Goal: Transaction & Acquisition: Obtain resource

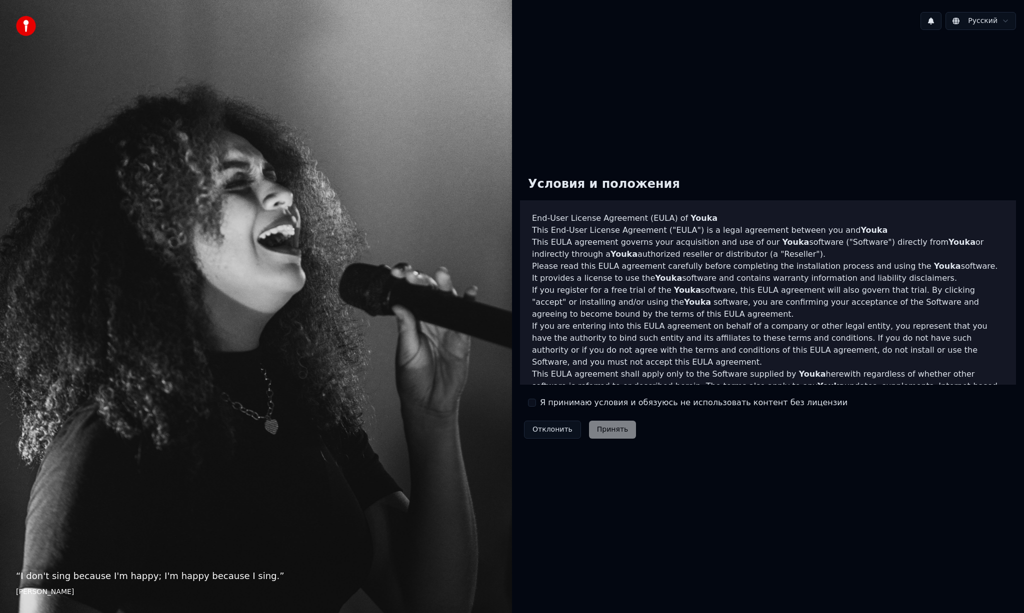
click at [537, 403] on div "Я принимаю условия и обязуюсь не использовать контент без лицензии" at bounding box center [687, 403] width 319 height 12
click at [535, 403] on button "Я принимаю условия и обязуюсь не использовать контент без лицензии" at bounding box center [532, 403] width 8 height 8
click at [607, 429] on button "Принять" at bounding box center [612, 430] width 47 height 18
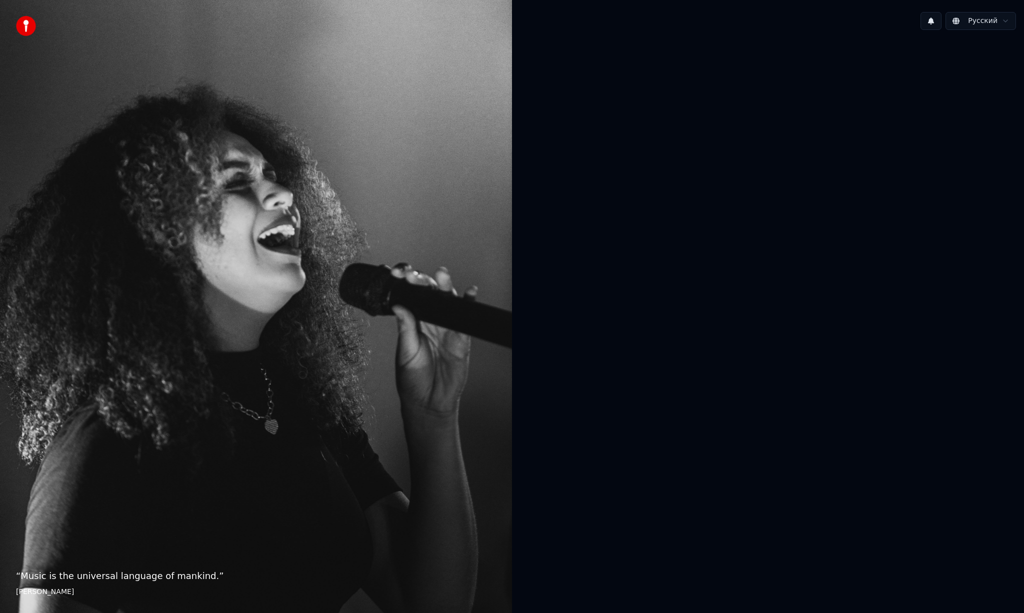
click at [603, 251] on div at bounding box center [768, 305] width 512 height 535
click at [594, 407] on div at bounding box center [768, 305] width 512 height 535
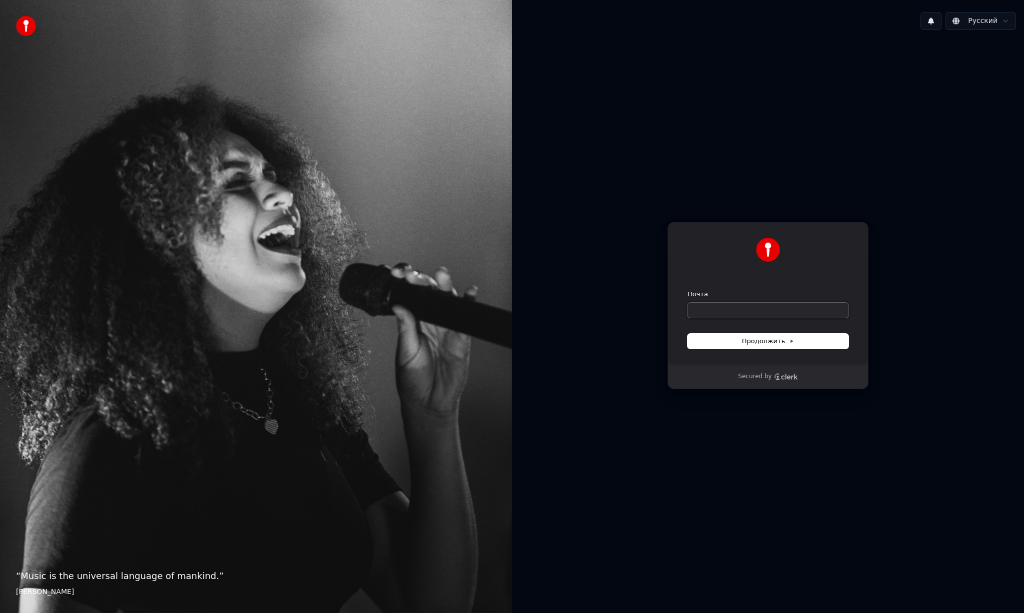
click at [709, 313] on input "Почта" at bounding box center [767, 310] width 161 height 15
paste input "**********"
click at [763, 342] on span "Продолжить" at bounding box center [768, 341] width 52 height 9
type input "**********"
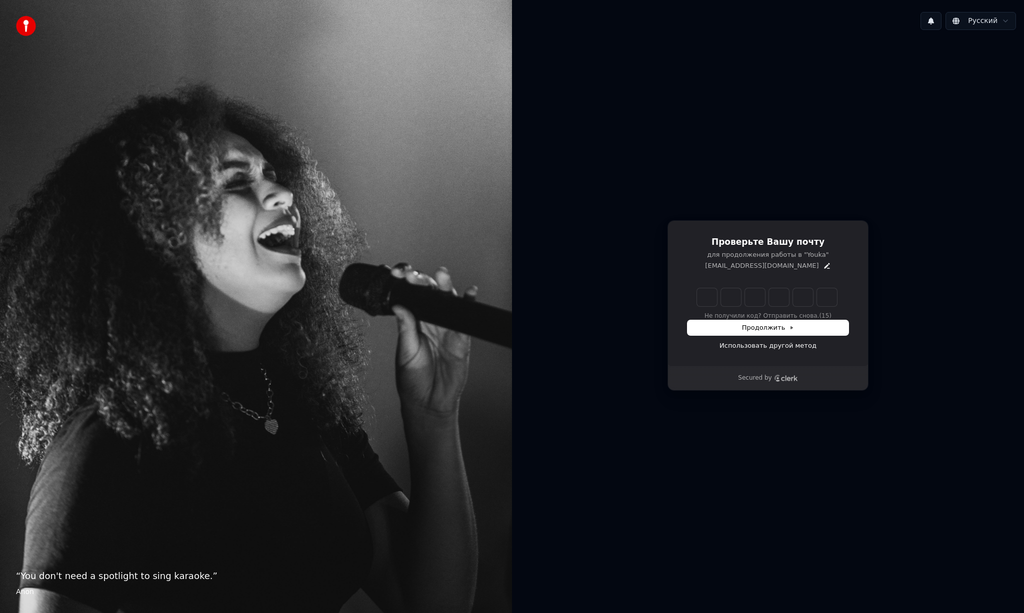
type input "******"
type input "*"
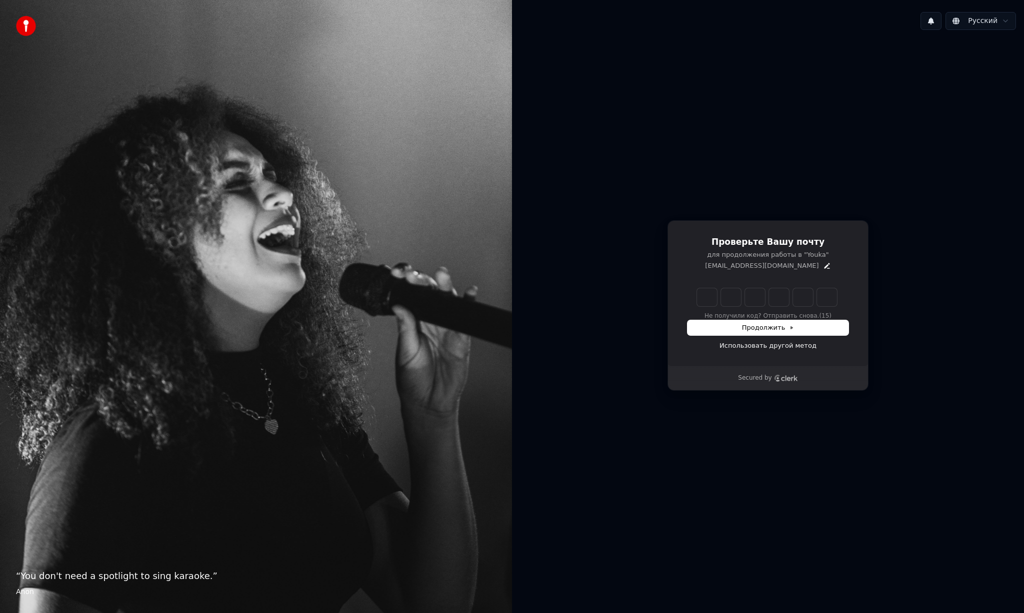
type input "*"
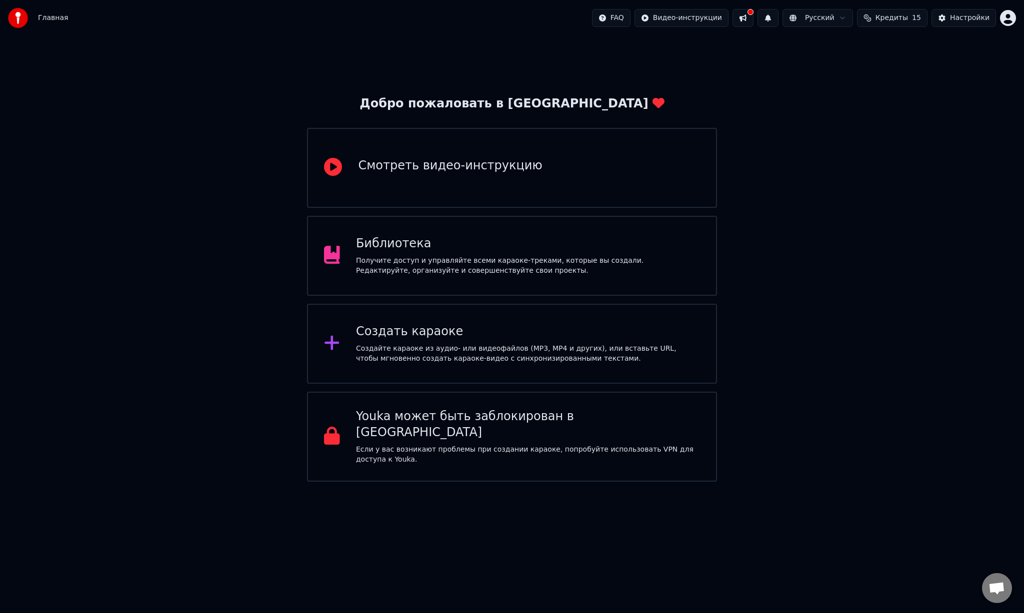
click at [411, 344] on div "Создайте караоке из аудио- или видеофайлов (MP3, MP4 и других), или вставьте UR…" at bounding box center [528, 354] width 344 height 20
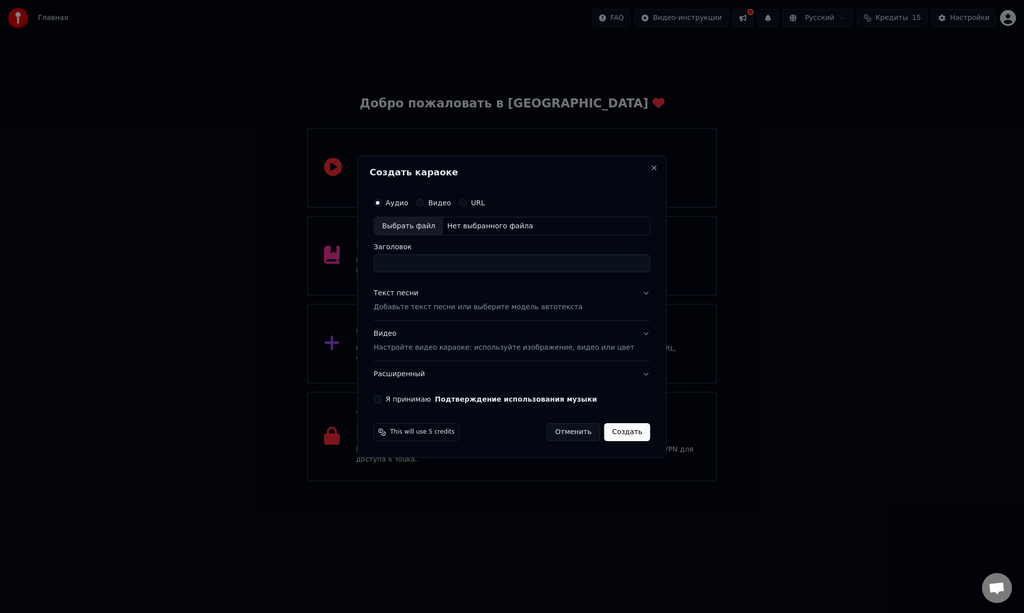
click at [636, 336] on button "Видео Настройте видео караоке: используйте изображение, видео или цвет" at bounding box center [511, 341] width 276 height 40
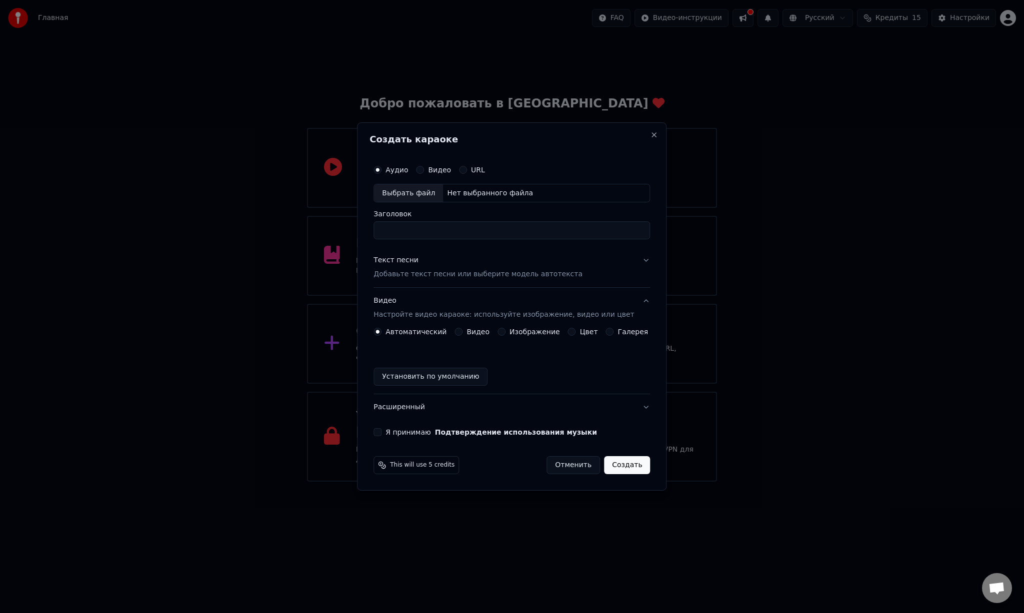
click at [460, 332] on button "Видео" at bounding box center [458, 332] width 8 height 8
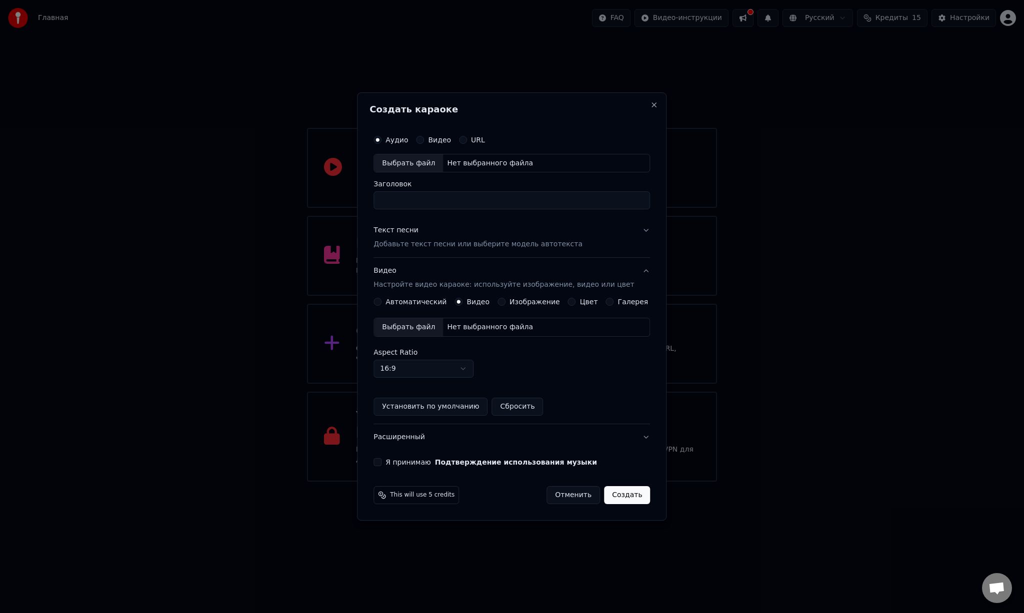
click at [486, 328] on div "Нет выбранного файла" at bounding box center [490, 327] width 94 height 10
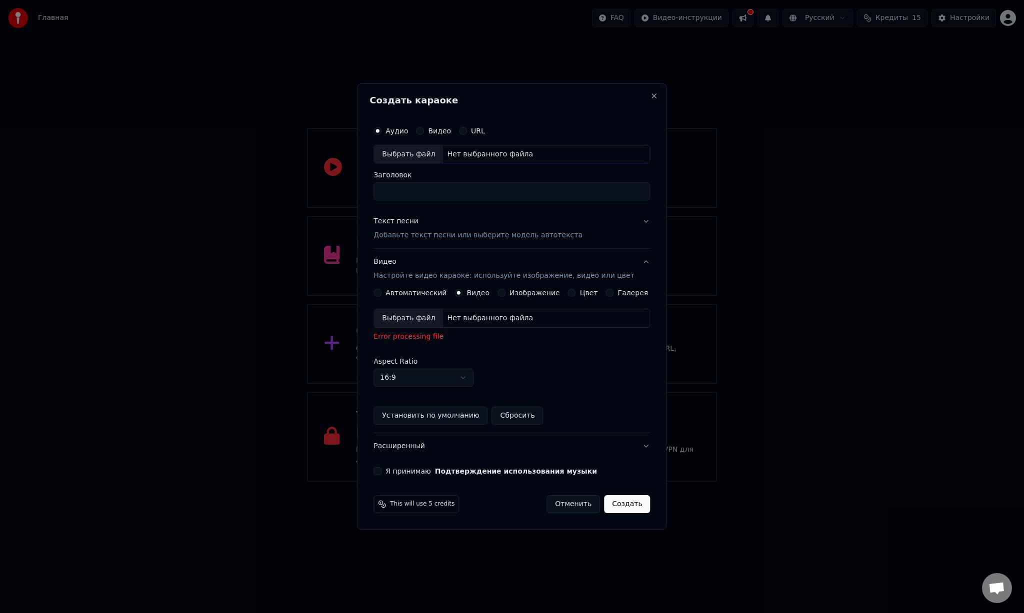
click at [427, 317] on div "Выбрать файл" at bounding box center [408, 318] width 69 height 18
click at [416, 338] on div "Error processing file" at bounding box center [511, 337] width 276 height 10
click at [436, 339] on div "Error processing file" at bounding box center [511, 337] width 276 height 10
click at [435, 321] on div "Выбрать файл" at bounding box center [408, 318] width 69 height 18
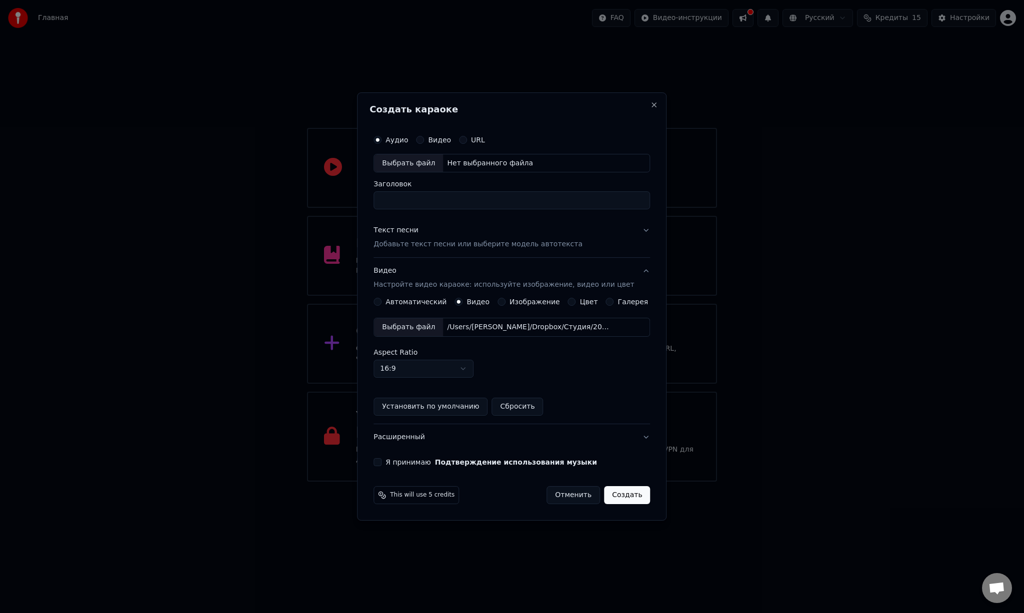
click at [433, 329] on div "Выбрать файл" at bounding box center [408, 327] width 69 height 18
click at [575, 323] on div "/Users/[PERSON_NAME]/Dropbox/Студия/2025/Новая папка/in work from whatsap/0805(…" at bounding box center [528, 327] width 170 height 10
click at [466, 159] on div "Нет выбранного файла" at bounding box center [490, 163] width 94 height 10
type input "**********"
click at [641, 230] on button "Текст песни Добавьте текст песни или выберите модель автотекста" at bounding box center [511, 238] width 276 height 40
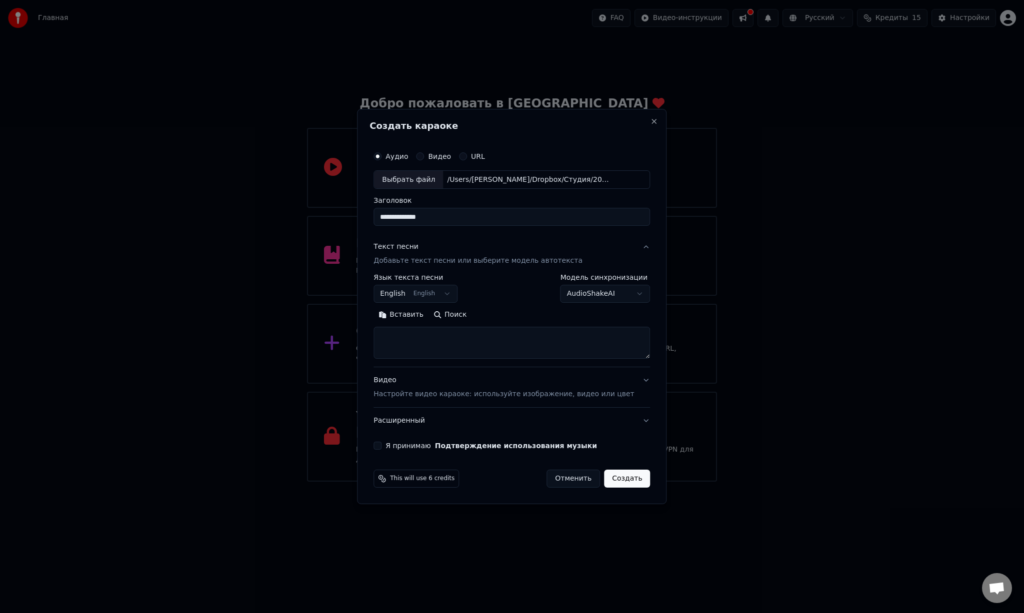
click at [462, 330] on textarea at bounding box center [511, 343] width 276 height 32
click at [448, 291] on body "Главная FAQ Видео-инструкции Русский Кредиты 15 Настройки Добро пожаловать в Yo…" at bounding box center [512, 241] width 1024 height 482
select select "**"
click at [427, 349] on textarea at bounding box center [511, 343] width 276 height 32
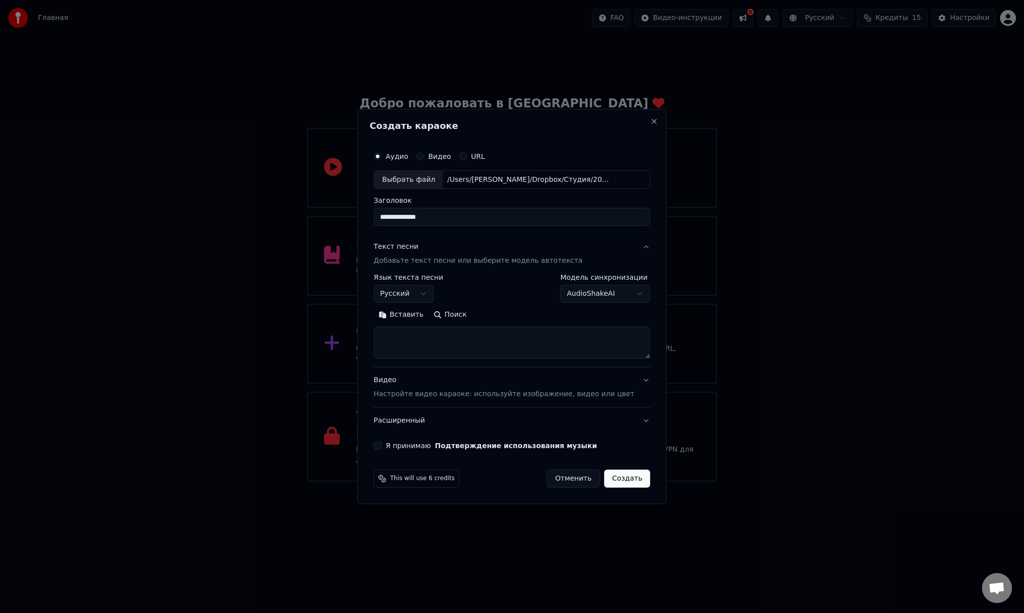
paste textarea "**********"
type textarea "**********"
click at [605, 293] on body "Главная FAQ Видео-инструкции Русский Кредиты 15 Настройки Добро пожаловать в Yo…" at bounding box center [512, 241] width 1024 height 482
click at [424, 156] on button "Видео" at bounding box center [420, 156] width 8 height 8
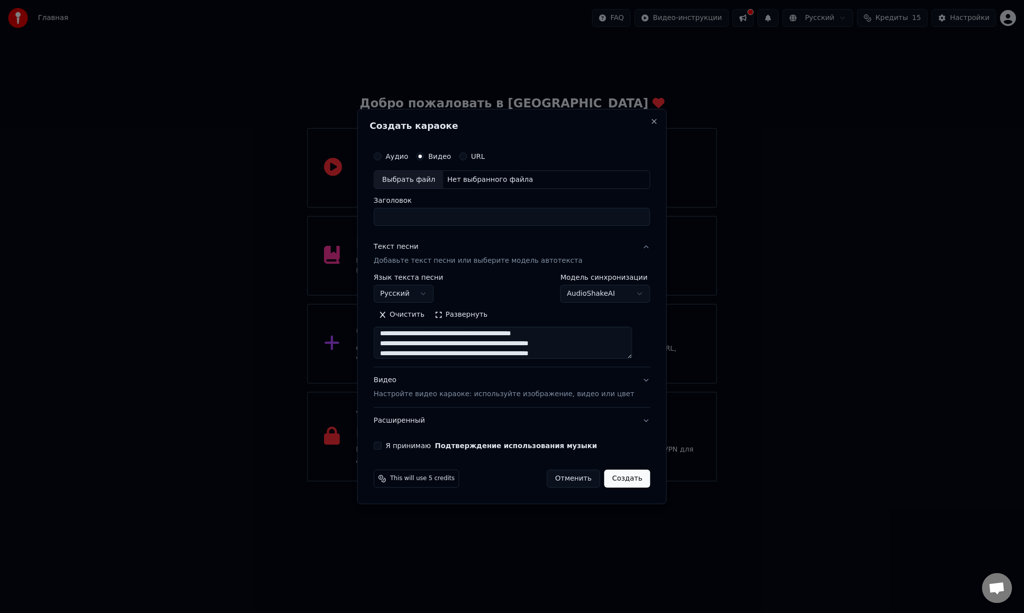
click at [392, 160] on div "Аудио Видео URL" at bounding box center [511, 156] width 276 height 20
click at [381, 155] on button "Аудио" at bounding box center [377, 156] width 8 height 8
click at [467, 180] on div "Нет выбранного файла" at bounding box center [490, 180] width 94 height 10
type input "**********"
click at [638, 382] on button "Видео Настройте видео караоке: используйте изображение, видео или цвет" at bounding box center [511, 388] width 276 height 40
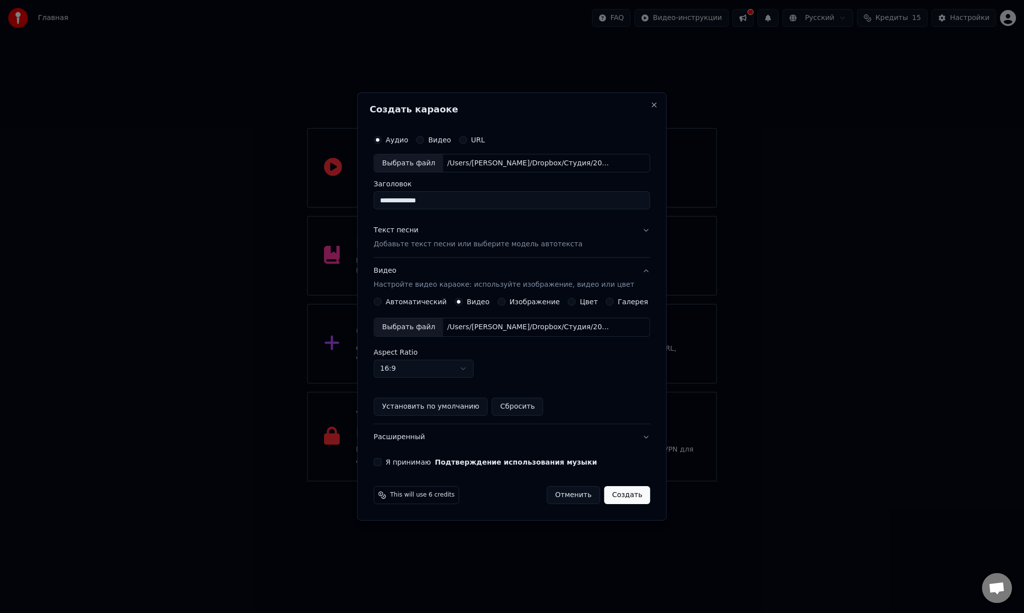
drag, startPoint x: 449, startPoint y: 203, endPoint x: 351, endPoint y: 199, distance: 98.6
click at [351, 199] on body "Главная FAQ Видео-инструкции Русский Кредиты 15 Настройки Добро пожаловать в Yo…" at bounding box center [512, 241] width 1024 height 482
paste input "*****"
type input "**********"
click at [639, 229] on button "Текст песни Добавьте текст песни или выберите модель автотекста" at bounding box center [511, 238] width 276 height 40
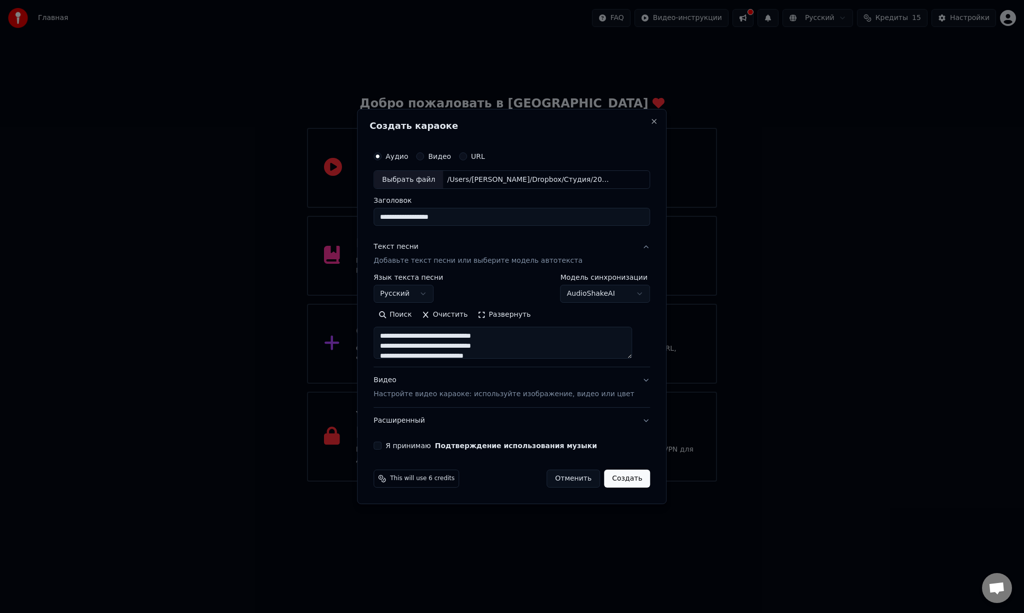
click at [638, 421] on button "Расширенный" at bounding box center [511, 421] width 276 height 26
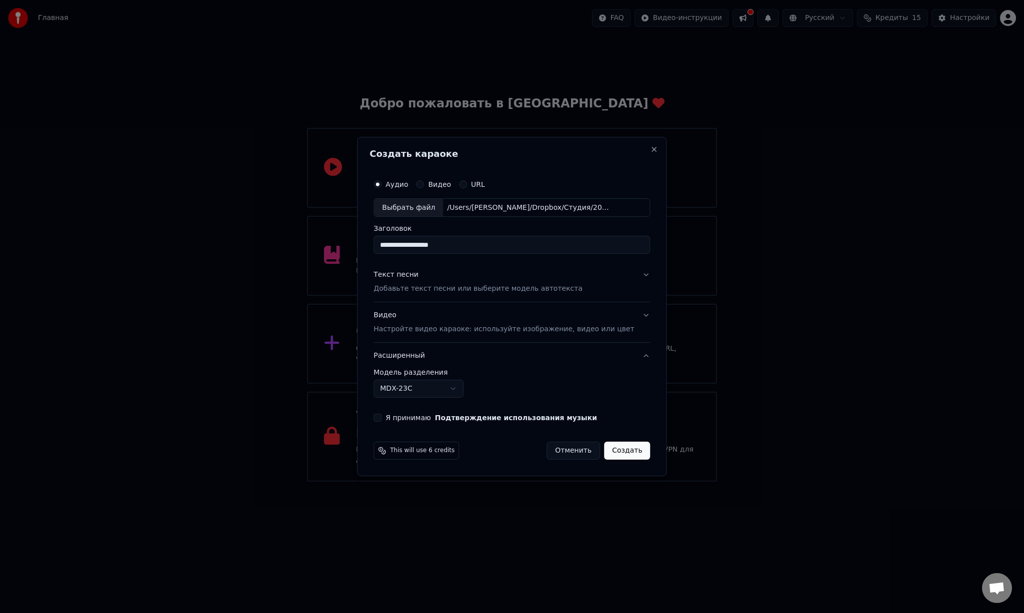
click at [453, 384] on body "Главная FAQ Видео-инструкции Русский Кредиты 15 Настройки Добро пожаловать в Yo…" at bounding box center [512, 241] width 1024 height 482
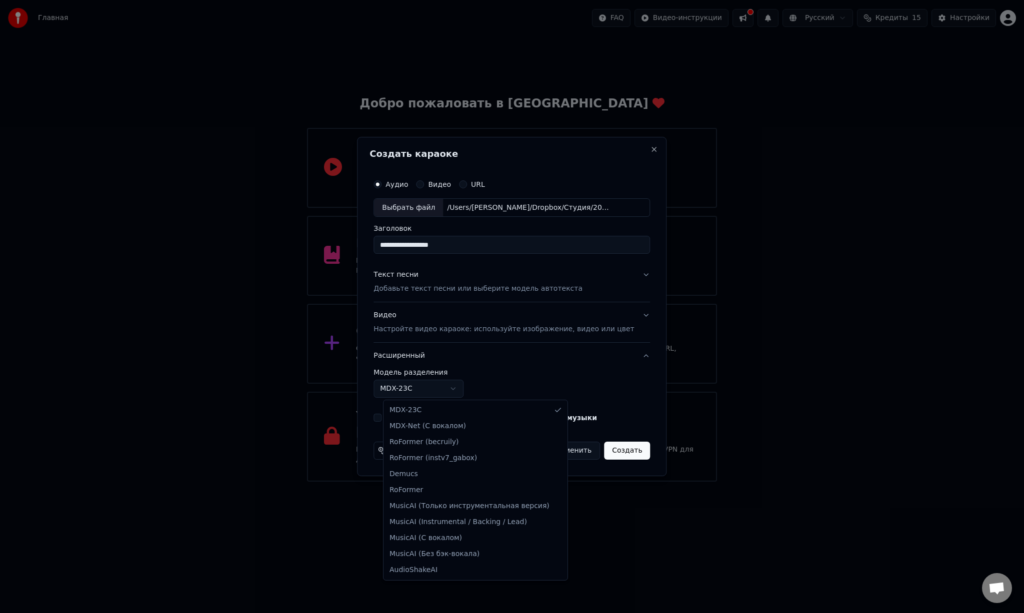
select select "**********"
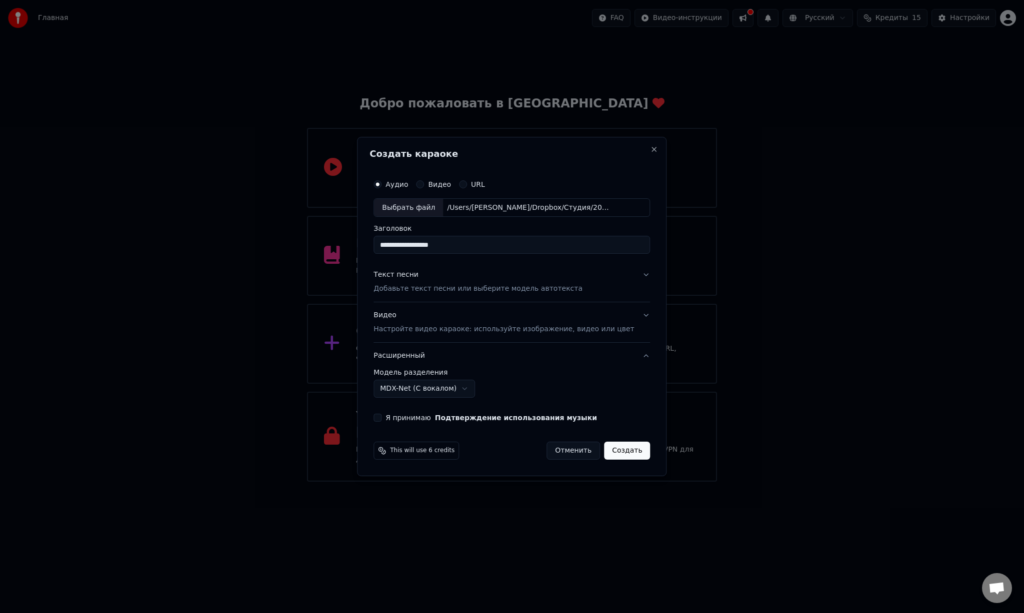
click at [381, 421] on button "Я принимаю Подтверждение использования музыки" at bounding box center [377, 418] width 8 height 8
click at [624, 456] on button "Создать" at bounding box center [627, 451] width 46 height 18
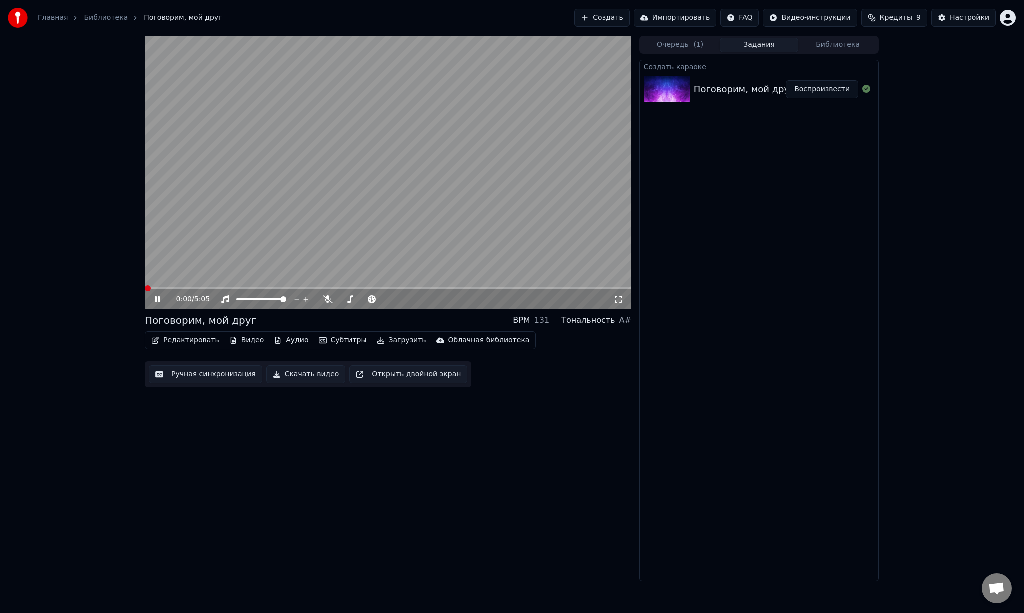
click at [145, 286] on span at bounding box center [148, 288] width 6 height 6
click at [344, 178] on video at bounding box center [388, 172] width 486 height 273
click at [340, 183] on video at bounding box center [388, 172] width 486 height 273
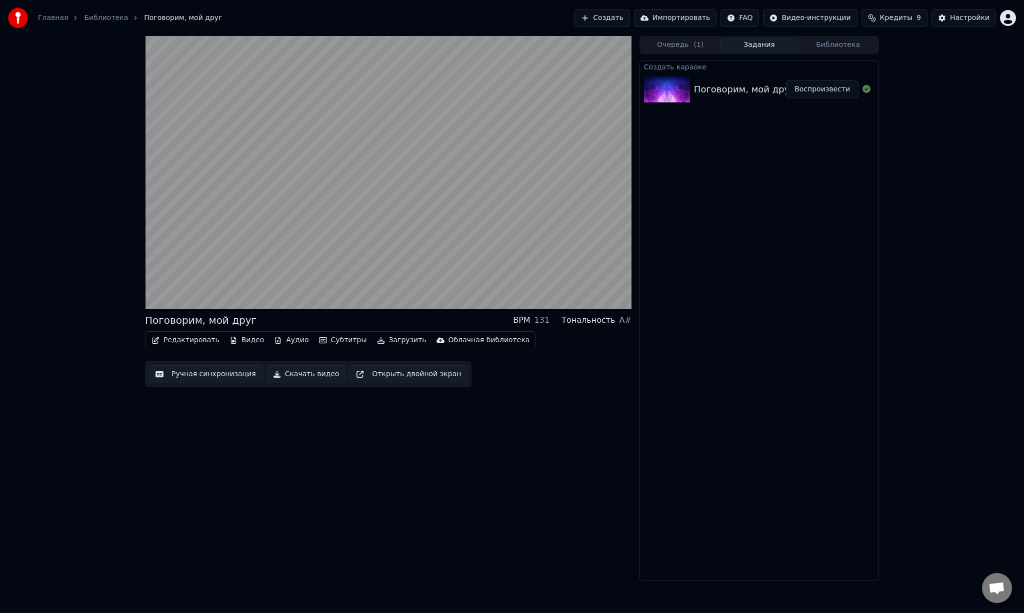
click at [342, 341] on button "Субтитры" at bounding box center [343, 340] width 56 height 14
click at [617, 476] on div "Поговорим, мой друг BPM 131 Тональность A# Редактировать Видео Аудио Субтитры З…" at bounding box center [388, 308] width 486 height 545
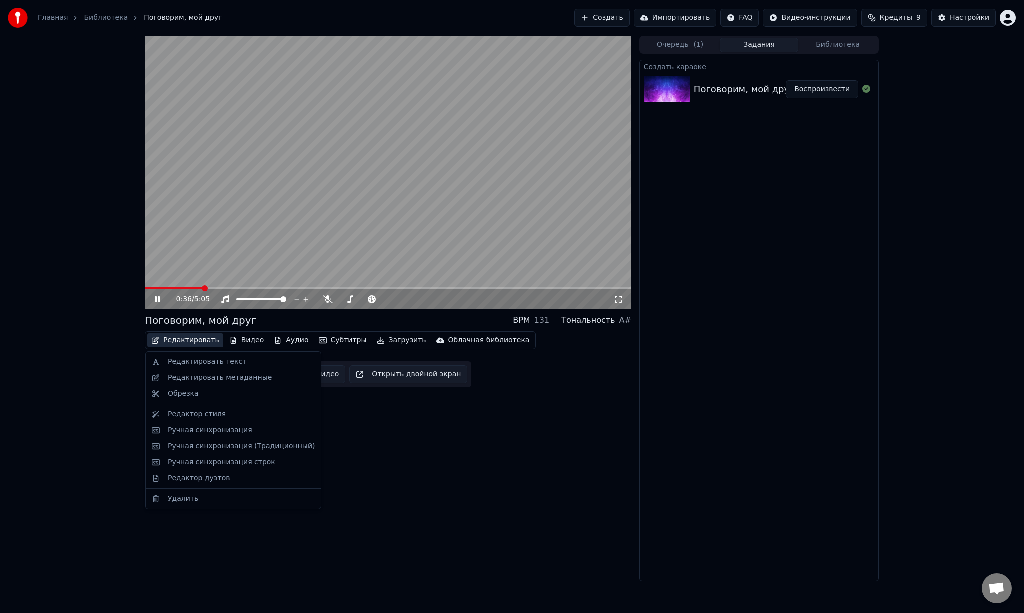
click at [180, 340] on button "Редактировать" at bounding box center [185, 340] width 76 height 14
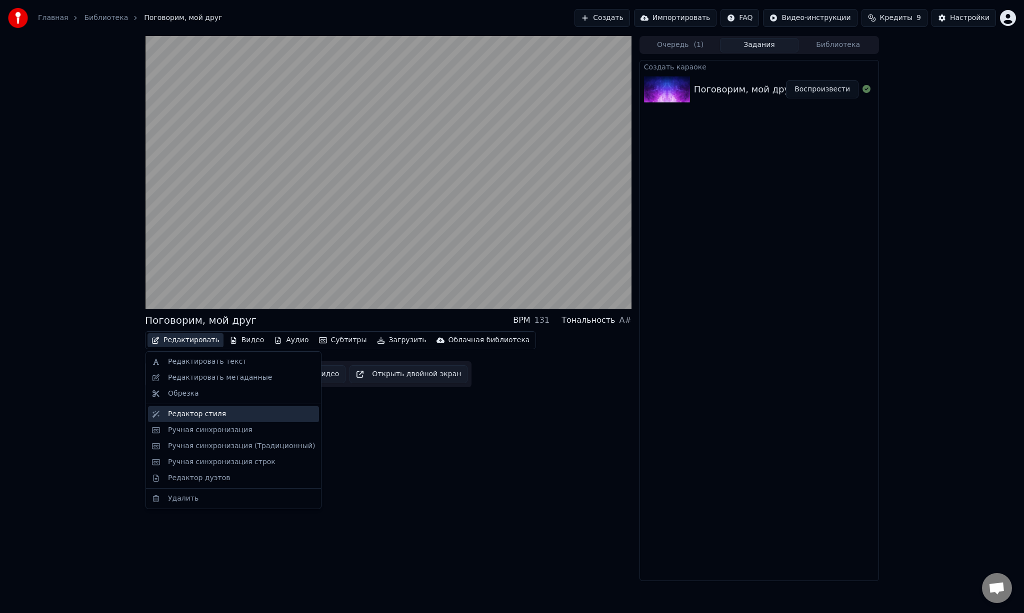
click at [212, 415] on div "Редактор стиля" at bounding box center [197, 414] width 58 height 10
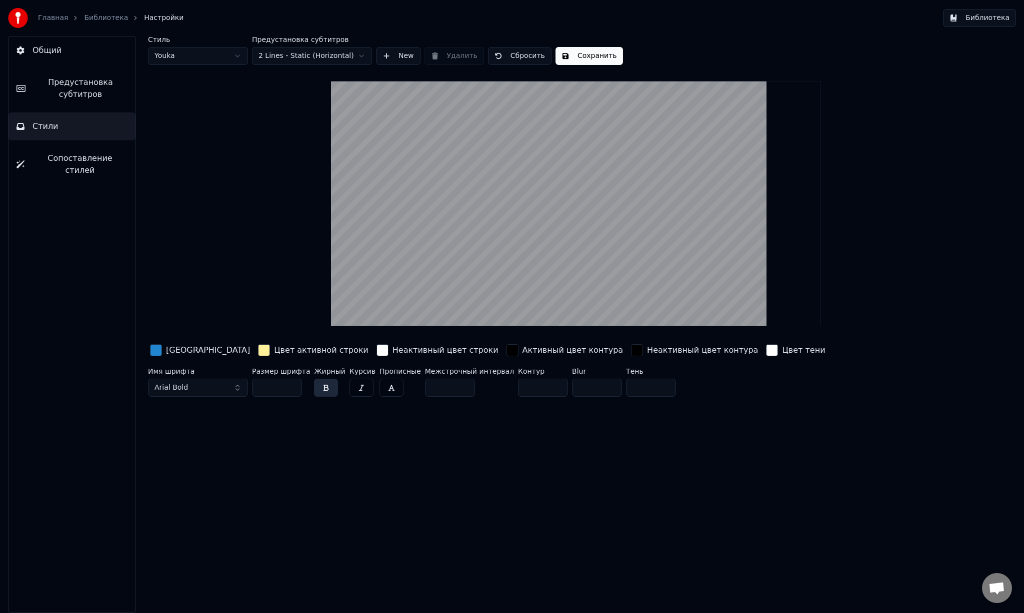
click at [246, 138] on div "Стиль Youka Предустановка субтитров 2 Lines - Static (Horizontal) New Удалить С…" at bounding box center [576, 218] width 856 height 365
click at [273, 269] on div "Стиль Youka Предустановка субтитров 2 Lines - Static (Horizontal) New Удалить С…" at bounding box center [576, 218] width 856 height 365
click at [103, 91] on span "Предустановка субтитров" at bounding box center [80, 88] width 94 height 24
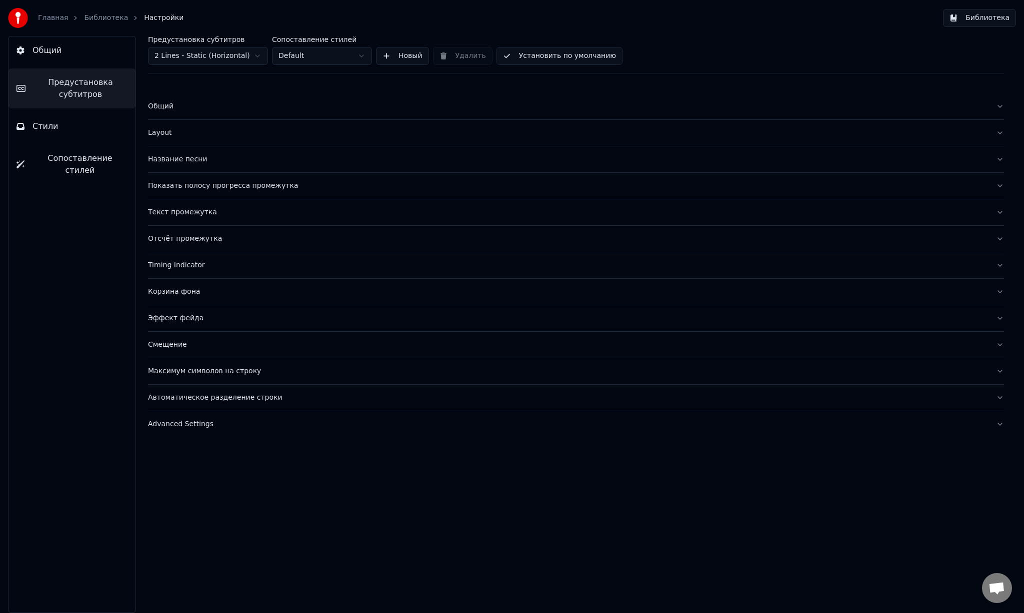
click at [214, 107] on div "Общий" at bounding box center [568, 106] width 840 height 10
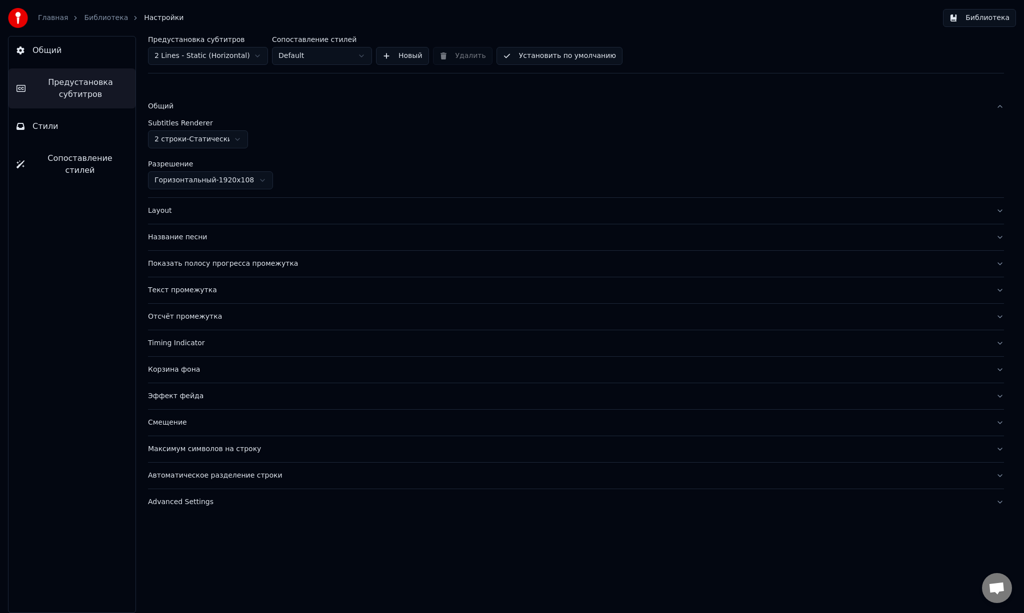
click at [214, 107] on div "Общий" at bounding box center [568, 106] width 840 height 10
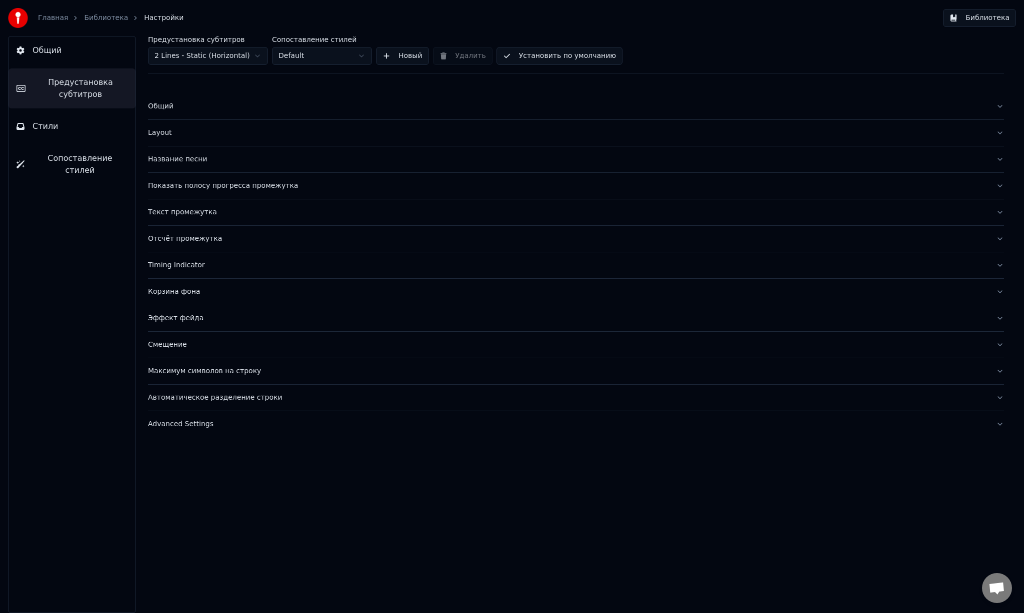
click at [214, 107] on div "Общий" at bounding box center [568, 106] width 840 height 10
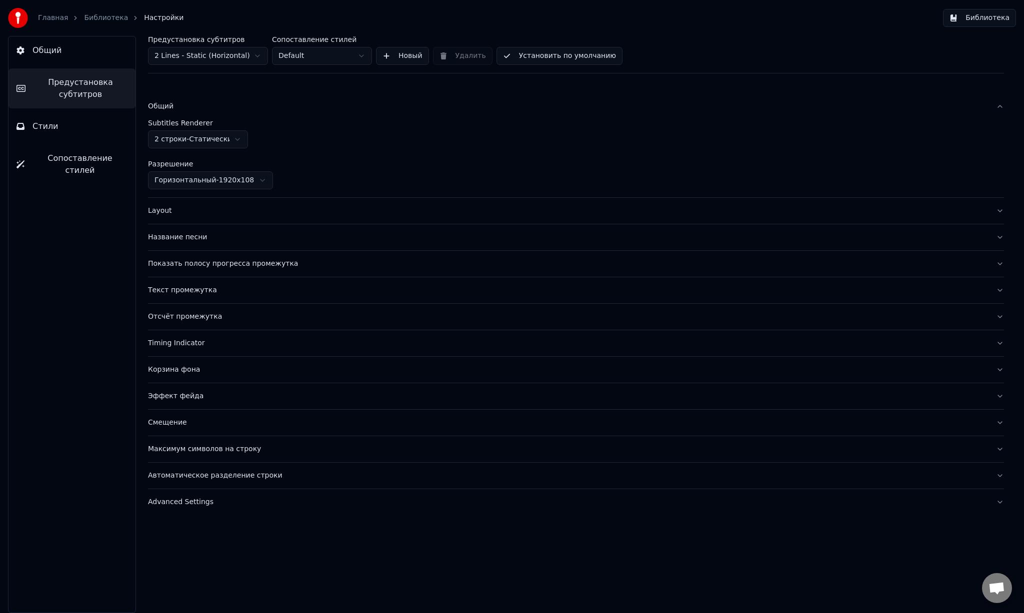
click at [214, 107] on div "Общий" at bounding box center [568, 106] width 840 height 10
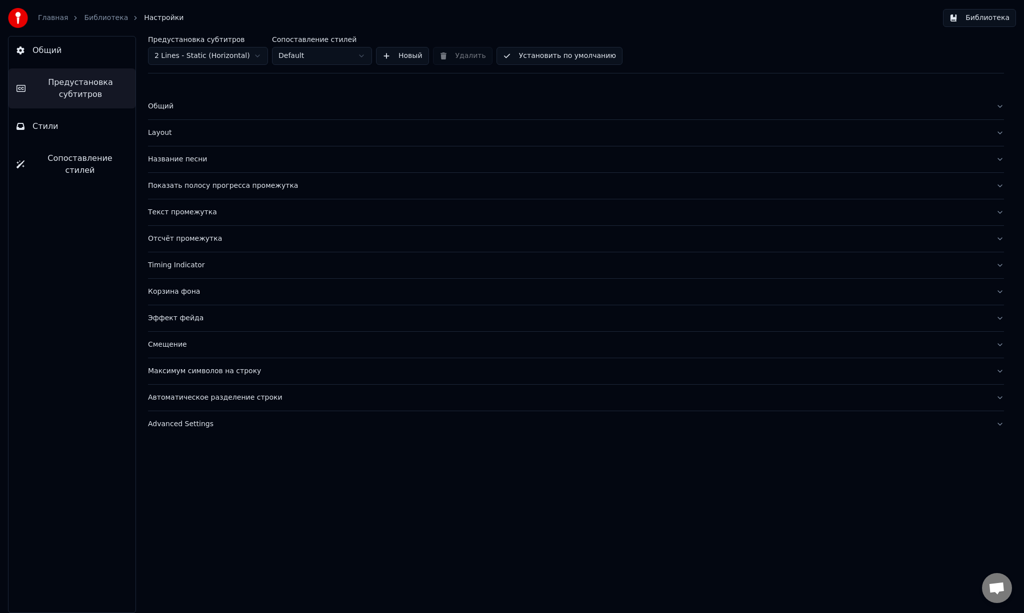
click at [220, 135] on div "Layout" at bounding box center [568, 133] width 840 height 10
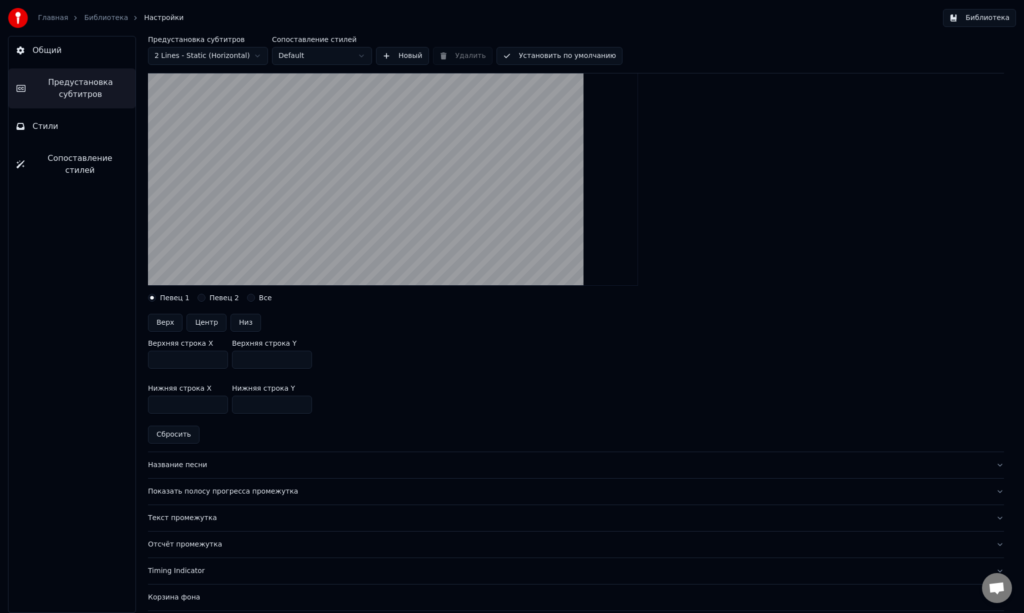
scroll to position [129, 0]
click at [211, 327] on button "Центр" at bounding box center [206, 321] width 40 height 18
type input "***"
click at [208, 320] on button "Центр" at bounding box center [206, 321] width 40 height 18
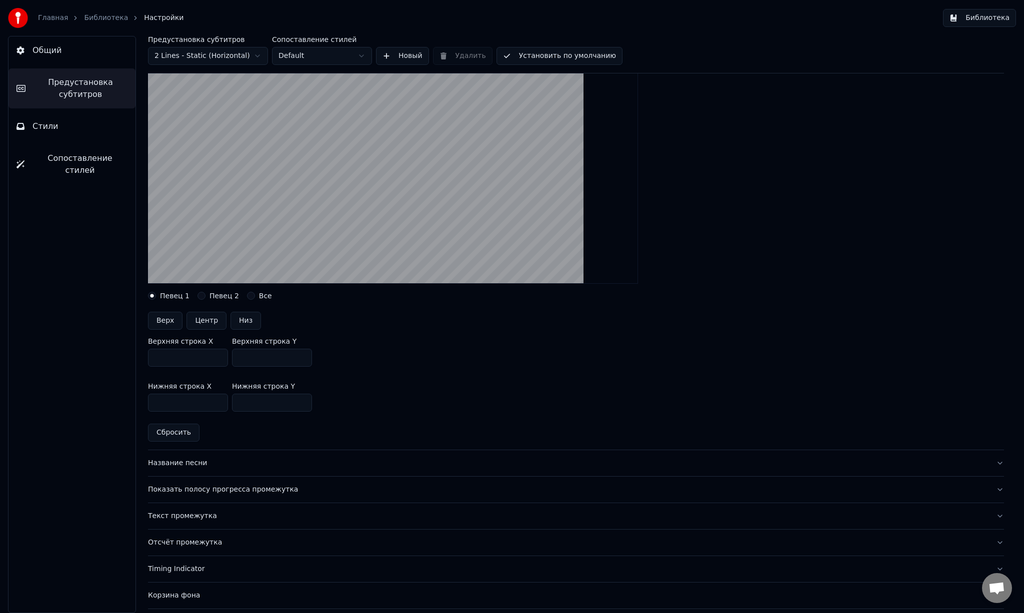
click at [205, 318] on button "Центр" at bounding box center [206, 321] width 40 height 18
click at [243, 320] on button "Низ" at bounding box center [245, 321] width 30 height 18
type input "***"
click at [203, 321] on button "Центр" at bounding box center [206, 321] width 40 height 18
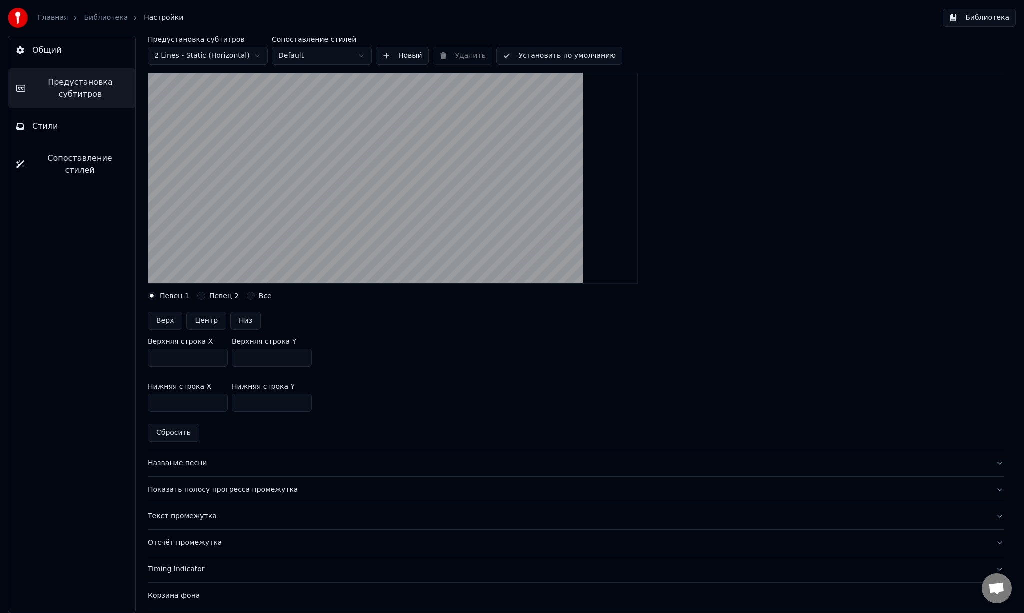
type input "***"
click at [167, 322] on button "Верх" at bounding box center [165, 321] width 34 height 18
type input "***"
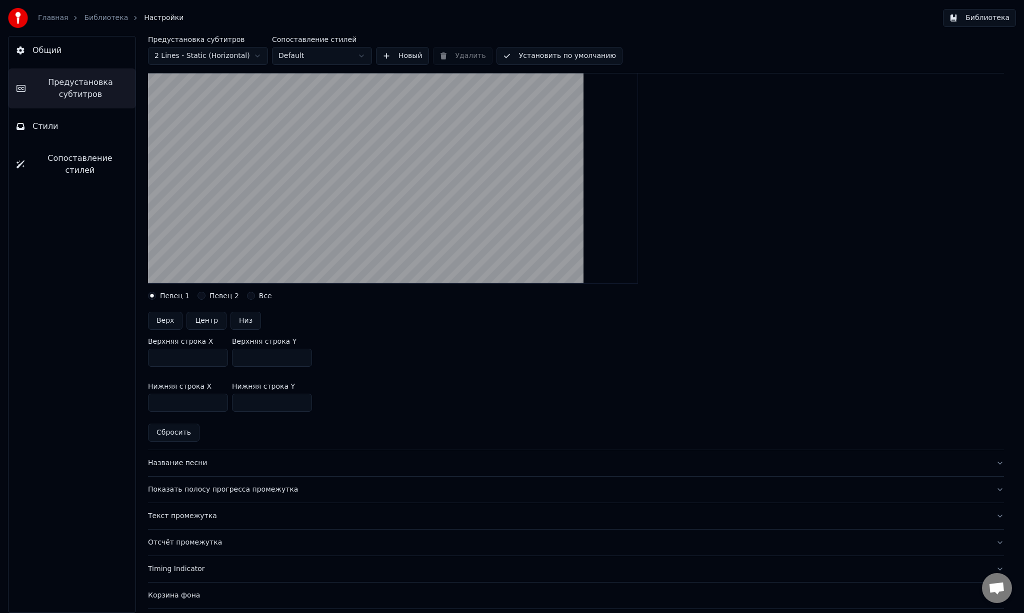
click at [241, 320] on button "Низ" at bounding box center [245, 321] width 30 height 18
type input "***"
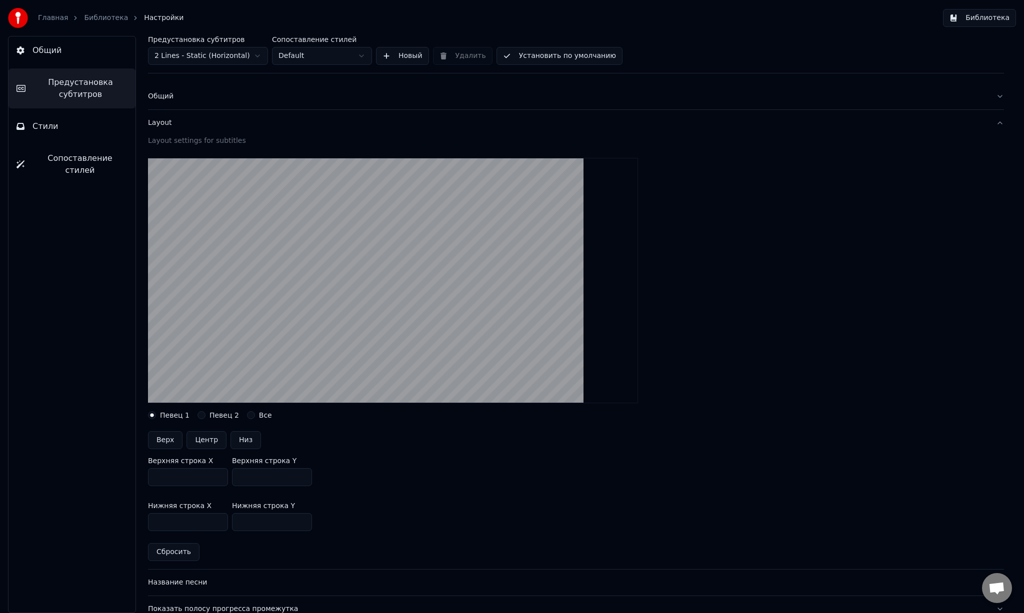
scroll to position [8, 0]
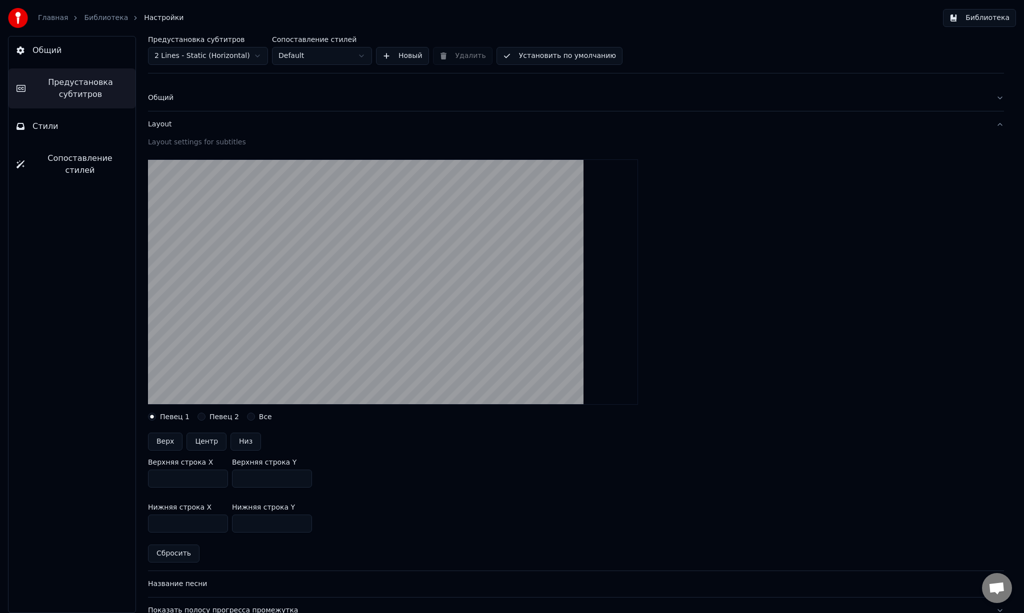
click at [208, 446] on button "Центр" at bounding box center [206, 442] width 40 height 18
type input "***"
click at [245, 439] on button "Низ" at bounding box center [245, 442] width 30 height 18
type input "***"
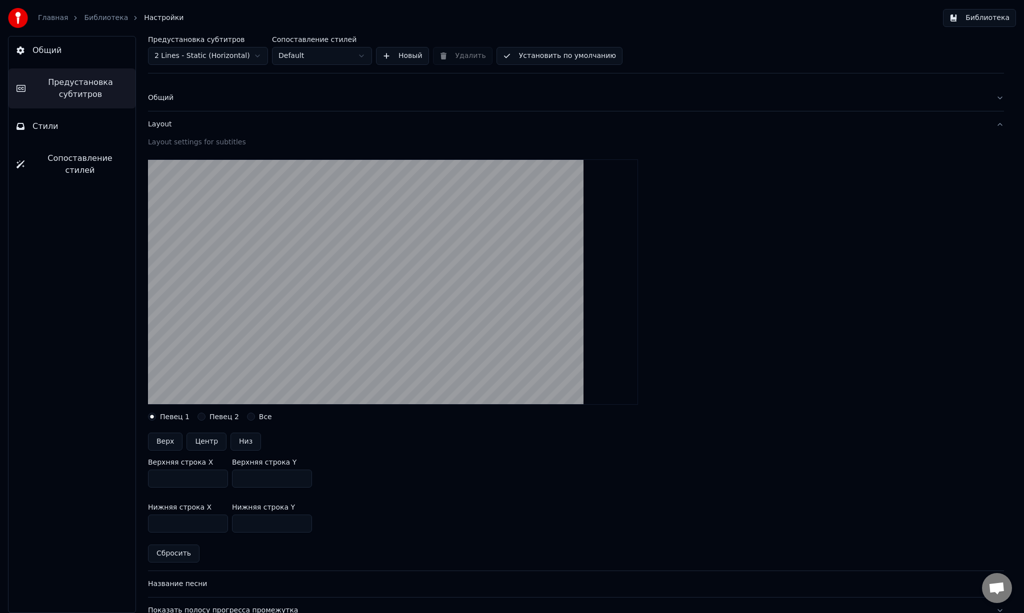
type input "***"
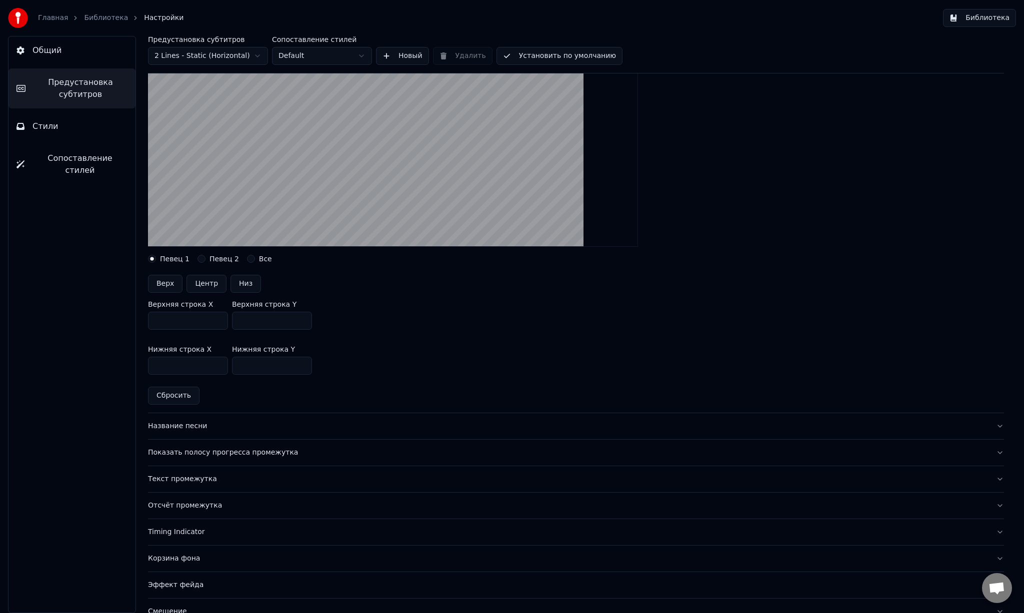
scroll to position [0, 0]
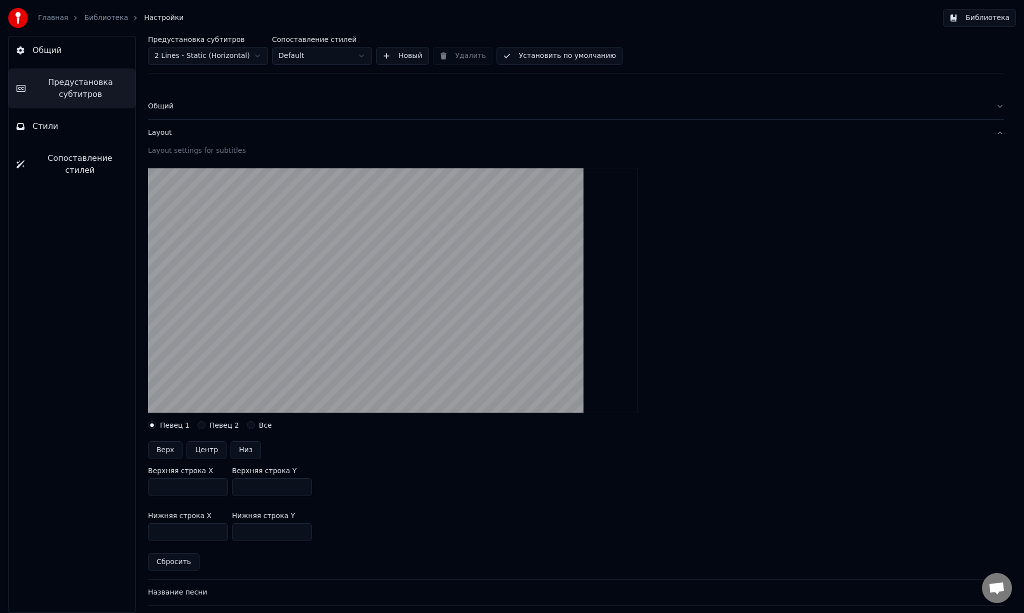
click at [47, 127] on span "Стили" at bounding box center [45, 126] width 26 height 12
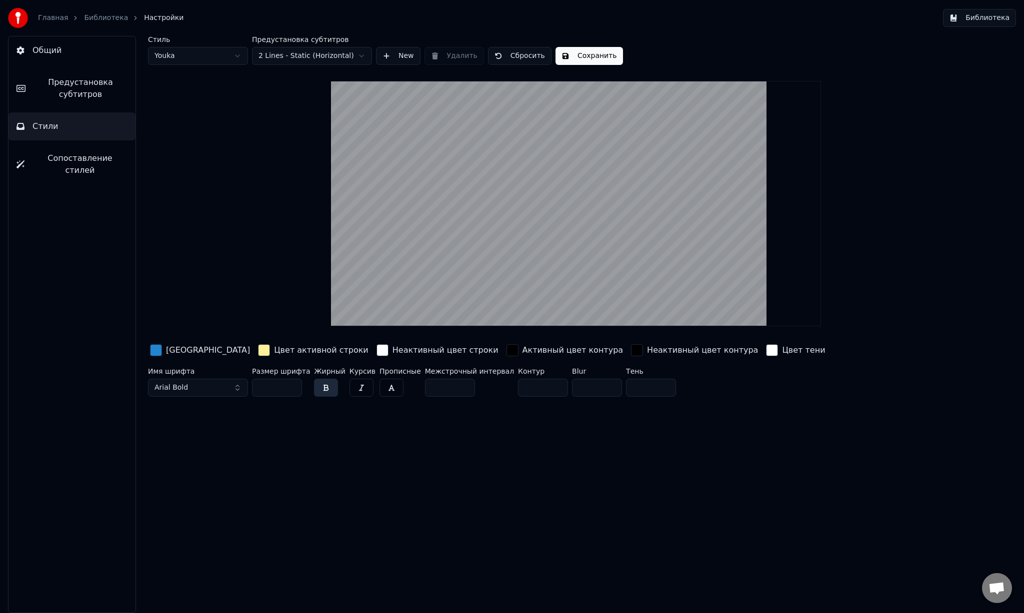
click at [72, 95] on span "Предустановка субтитров" at bounding box center [80, 88] width 94 height 24
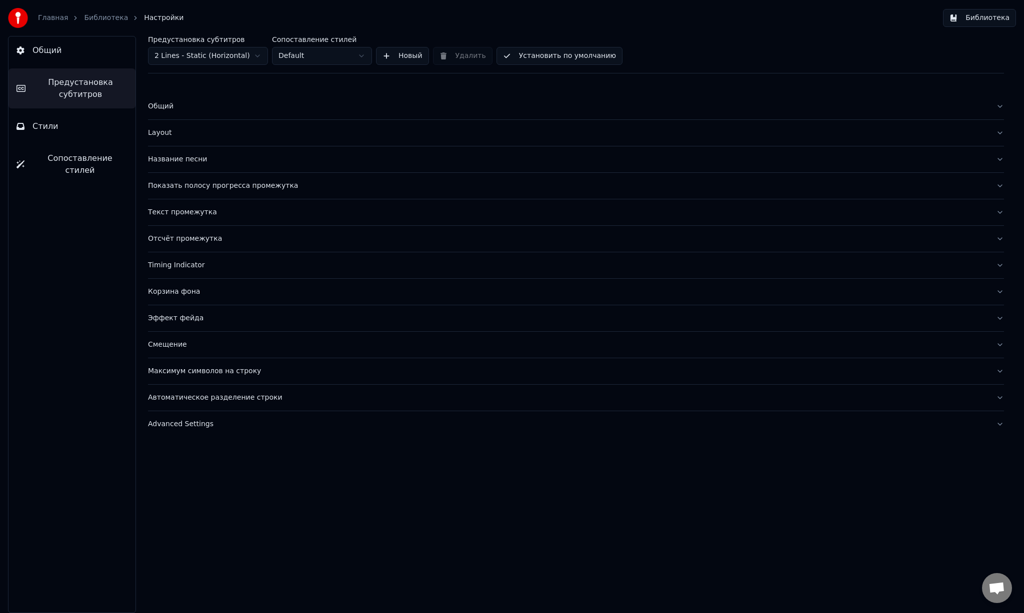
click at [361, 186] on div "Показать полосу прогресса промежутка" at bounding box center [568, 186] width 840 height 10
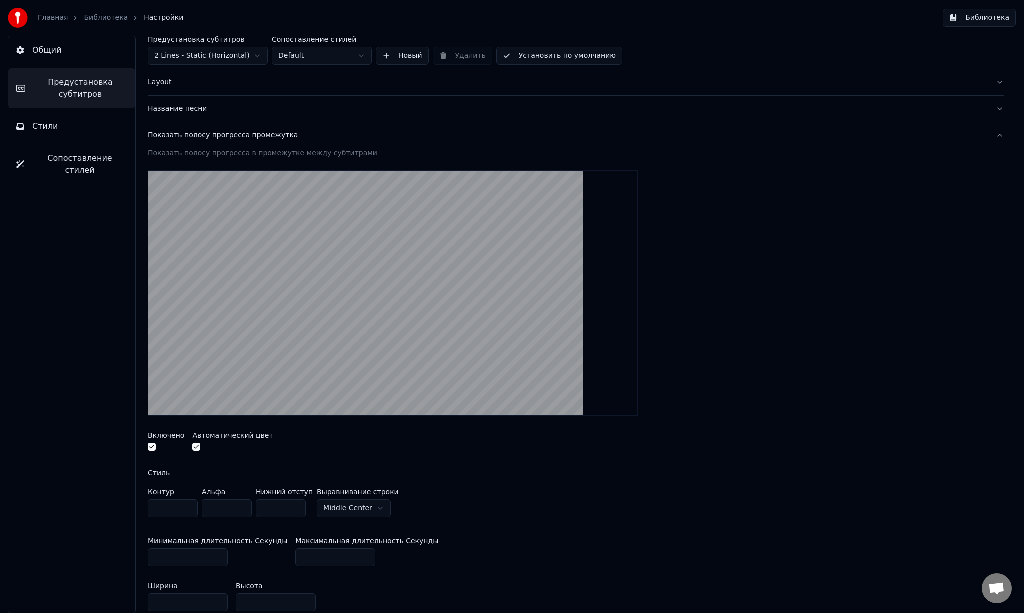
scroll to position [42, 0]
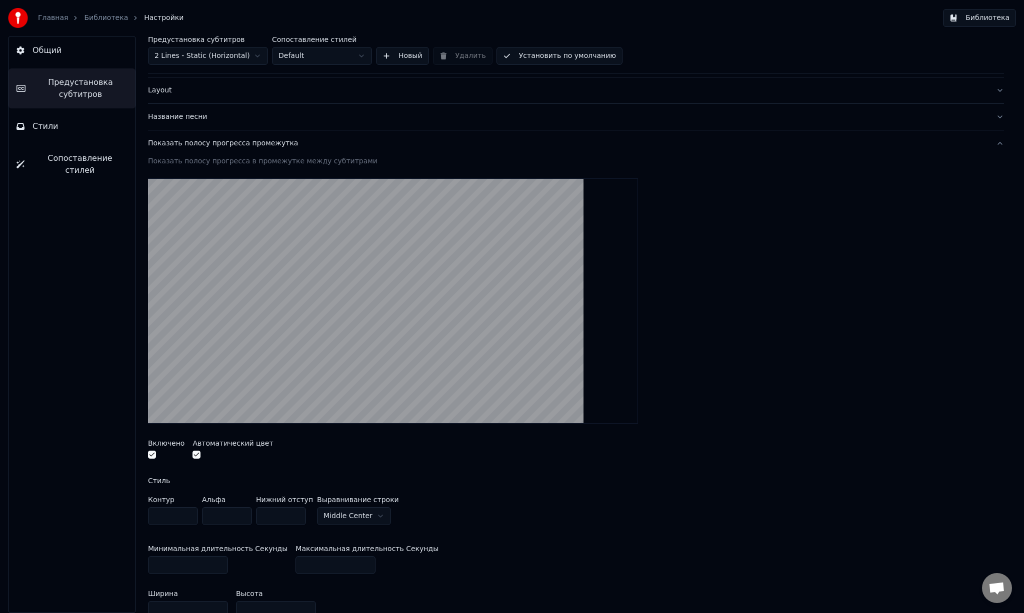
click at [371, 520] on html "Главная Библиотека Настройки Библиотека Общий Предустановка субтитров Стили Соп…" at bounding box center [512, 306] width 1024 height 613
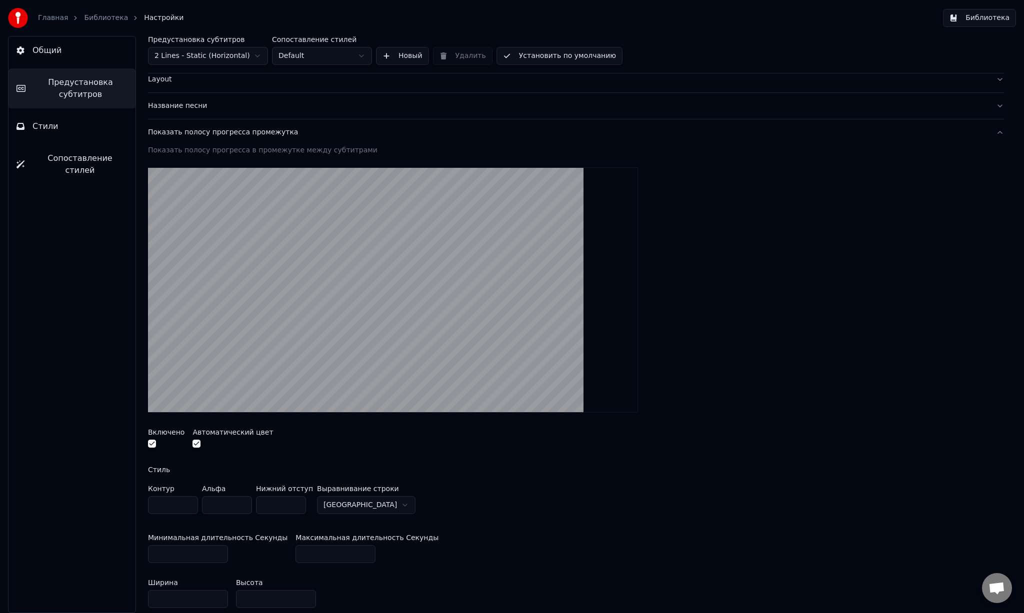
scroll to position [50, 0]
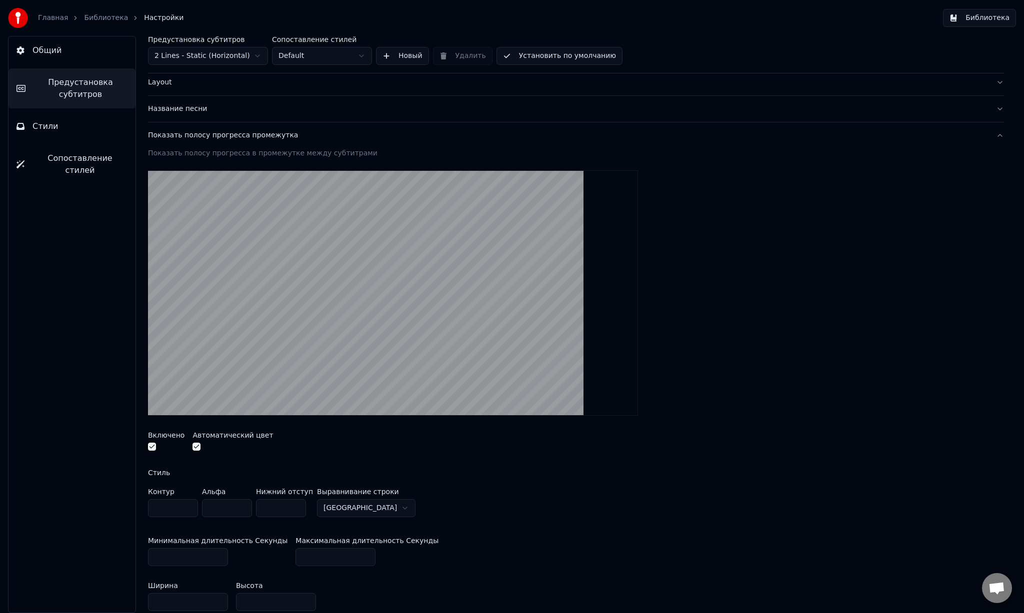
click at [365, 510] on html "Главная Библиотека Настройки Библиотека Общий Предустановка субтитров Стили Соп…" at bounding box center [512, 306] width 1024 height 613
click at [525, 469] on div "Стиль" at bounding box center [576, 472] width 856 height 7
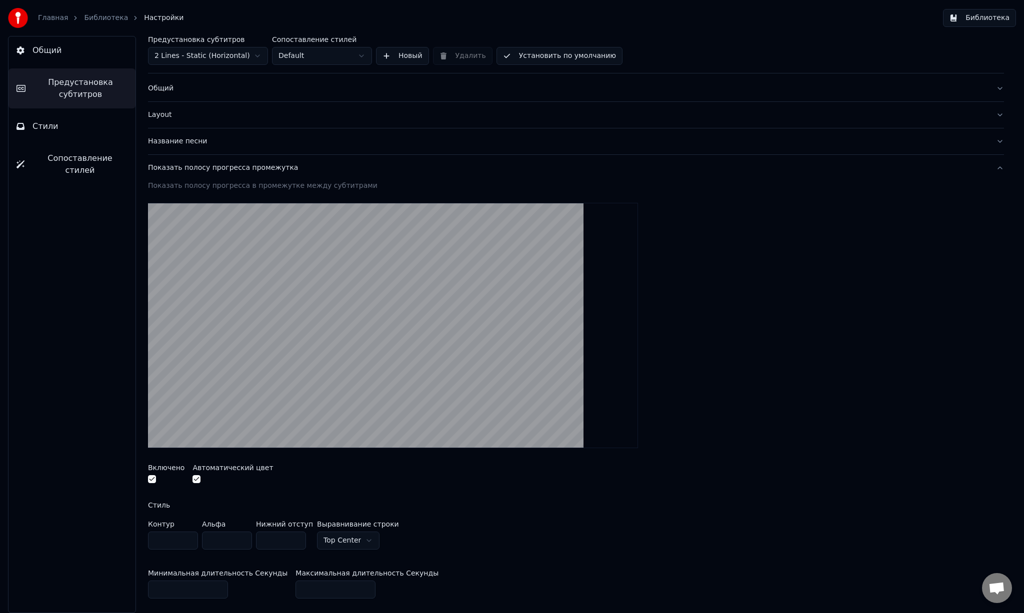
scroll to position [25, 0]
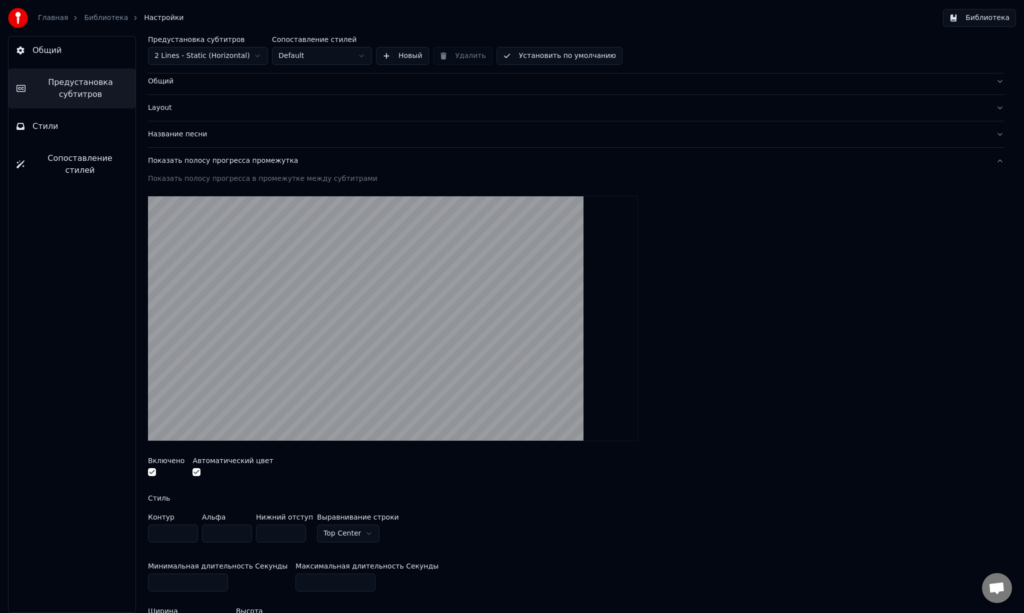
click at [414, 297] on video at bounding box center [393, 318] width 490 height 245
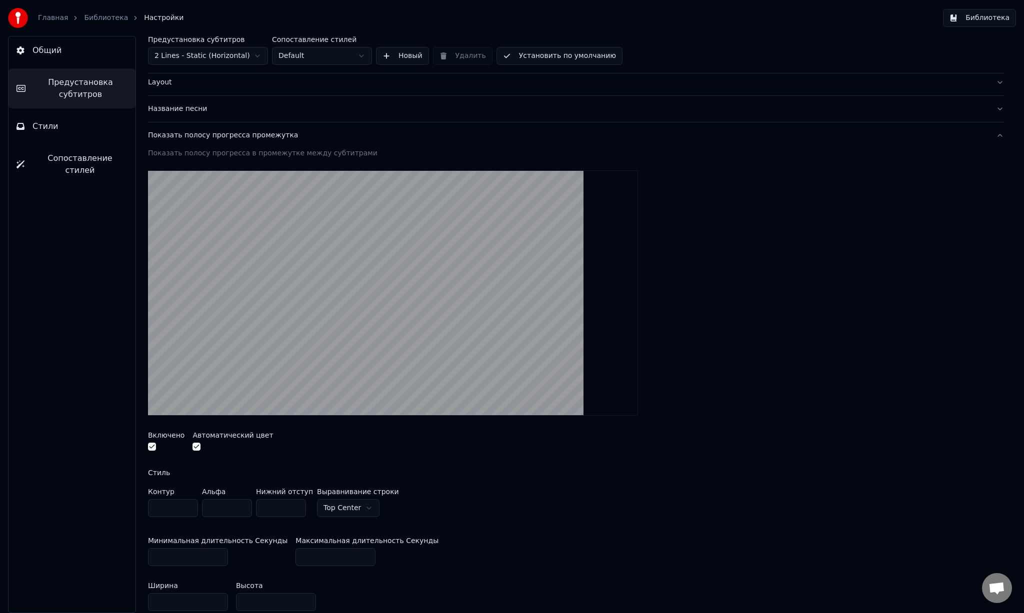
scroll to position [58, 0]
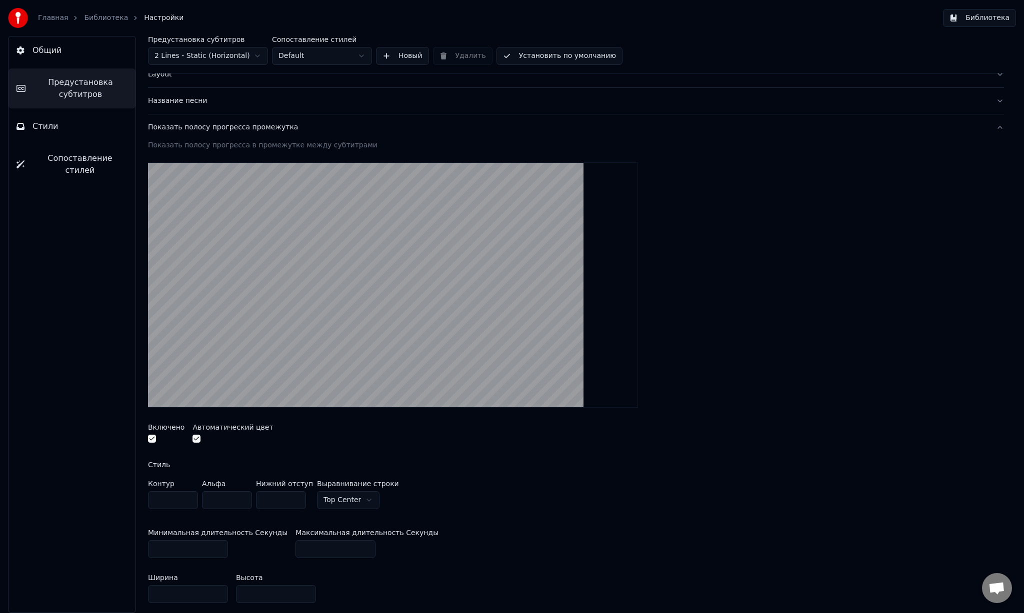
click at [337, 505] on html "Главная Библиотека Настройки Библиотека Общий Предустановка субтитров Стили Соп…" at bounding box center [512, 306] width 1024 height 613
click at [486, 495] on div "Контур * Альфа * Нижний отступ * Выравнивание [GEOGRAPHIC_DATA]" at bounding box center [576, 496] width 856 height 33
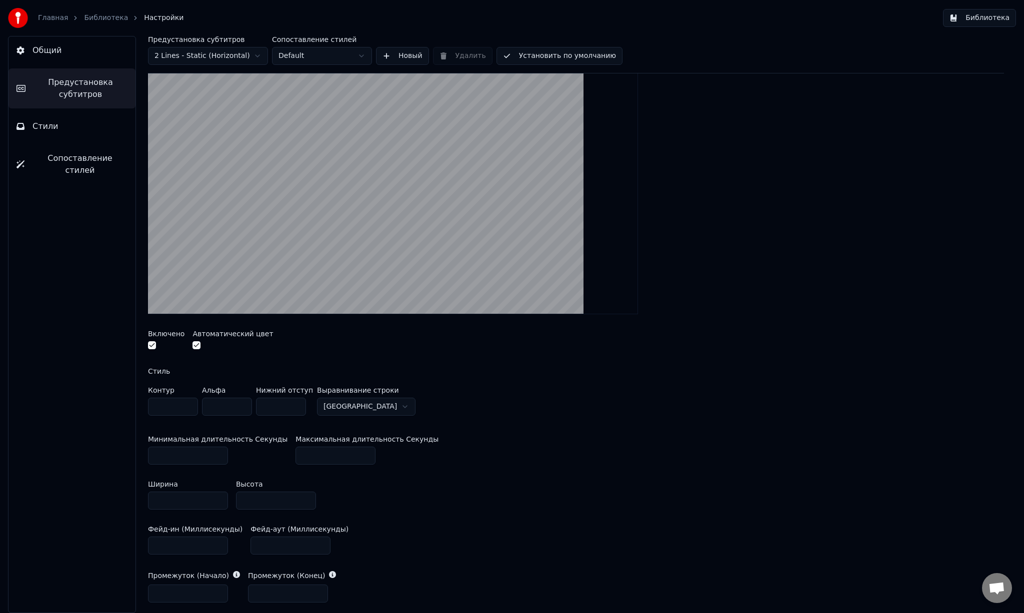
scroll to position [0, 0]
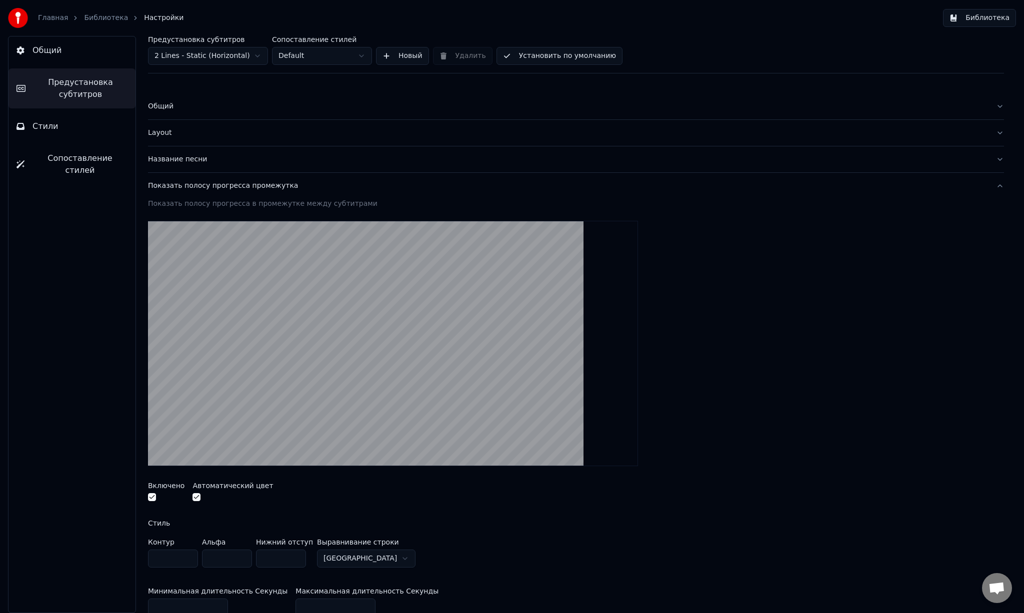
click at [62, 125] on button "Стили" at bounding box center [71, 126] width 127 height 28
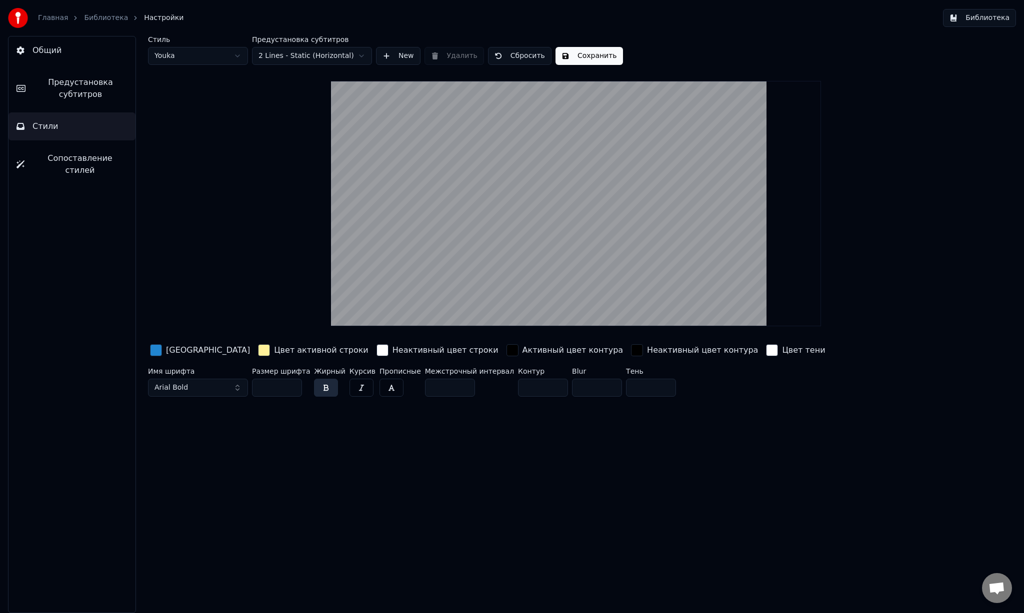
click at [575, 54] on button "Сохранить" at bounding box center [588, 56] width 67 height 18
click at [582, 60] on button "Готово" at bounding box center [581, 56] width 53 height 18
click at [582, 54] on button "Сохранить" at bounding box center [588, 56] width 67 height 18
click at [76, 156] on span "Сопоставление стилей" at bounding box center [79, 164] width 95 height 24
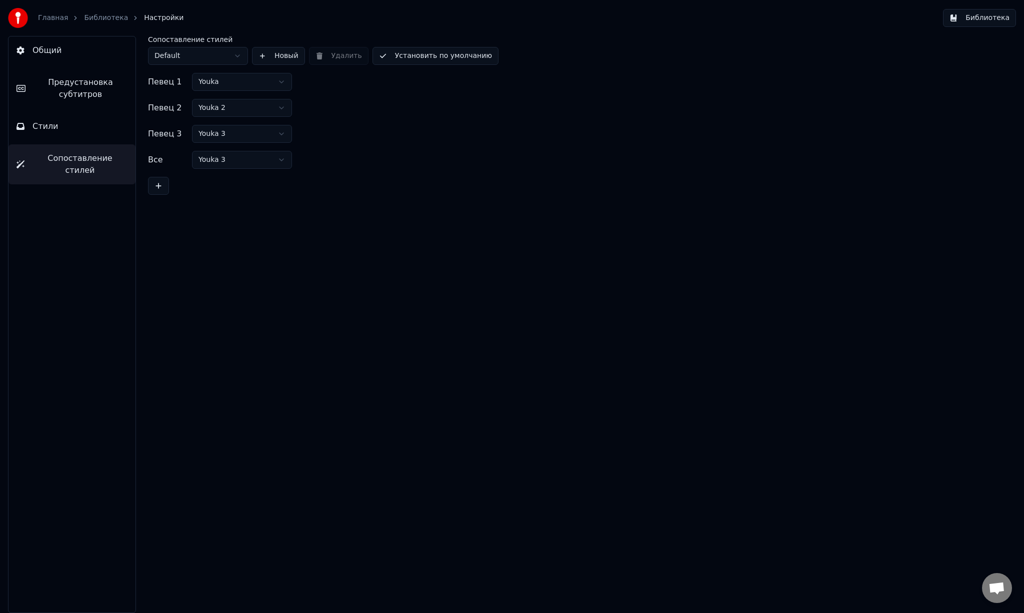
click at [48, 47] on span "Общий" at bounding box center [46, 50] width 29 height 12
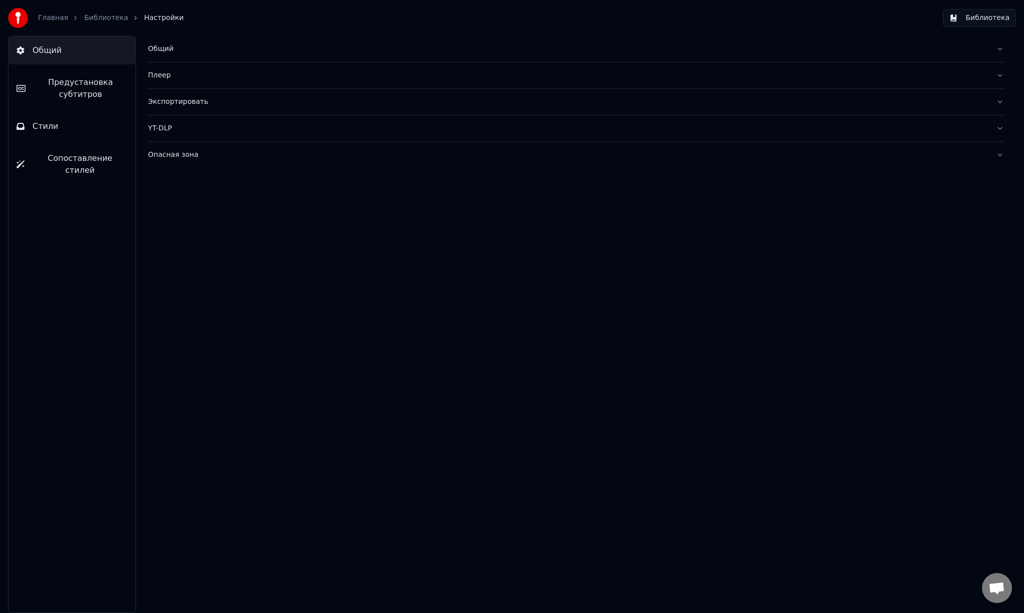
click at [980, 12] on button "Библиотека" at bounding box center [979, 18] width 73 height 18
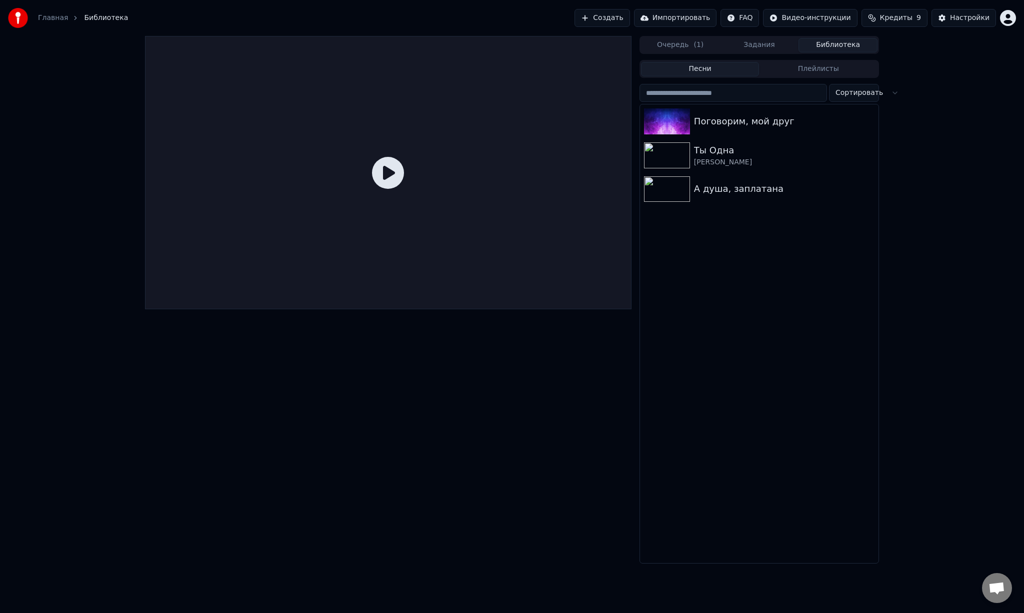
click at [329, 200] on div at bounding box center [388, 172] width 486 height 273
click at [731, 122] on div "Поговорим, мой друг" at bounding box center [779, 121] width 170 height 14
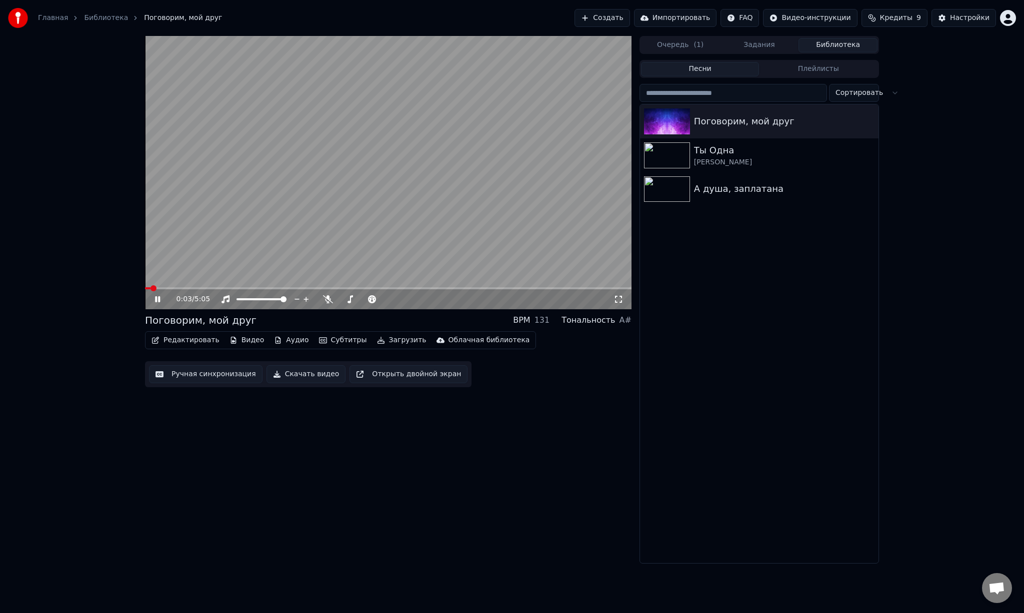
click at [156, 302] on icon at bounding box center [164, 299] width 23 height 8
click at [158, 304] on div "0:03 / 5:05" at bounding box center [388, 299] width 478 height 10
click at [156, 300] on icon at bounding box center [157, 299] width 6 height 7
click at [190, 287] on span at bounding box center [193, 288] width 6 height 6
click at [278, 495] on div "0:29 / 5:05 Поговорим, мой друг BPM 131 Тональность A# Редактировать Видео Ауди…" at bounding box center [388, 300] width 486 height 528
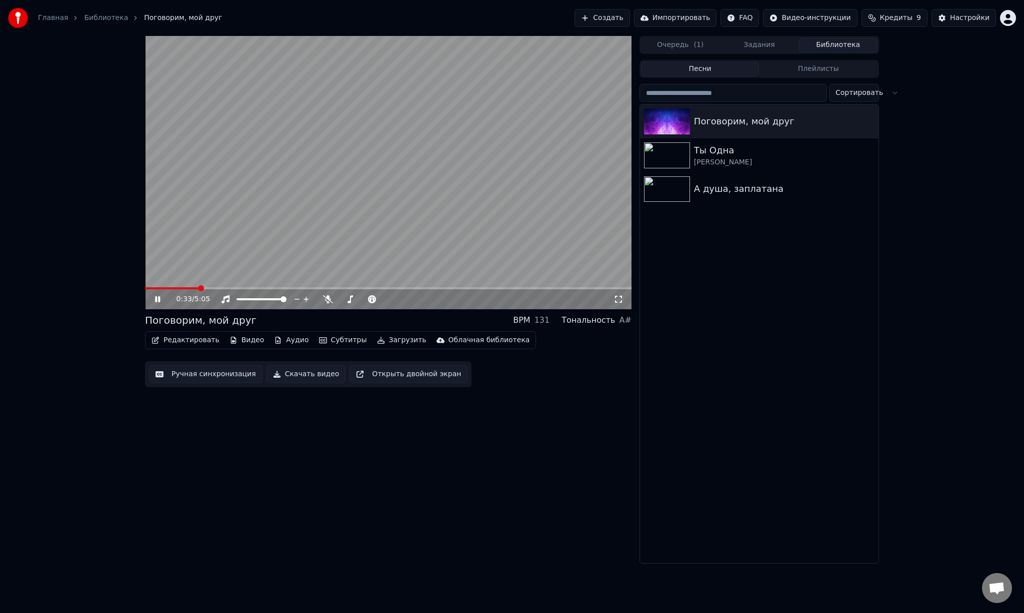
click at [185, 287] on span at bounding box center [171, 288] width 53 height 2
click at [386, 493] on div "0:27 / 5:05 Поговорим, мой друг BPM 131 Тональность A# Редактировать Видео Ауди…" at bounding box center [388, 300] width 486 height 528
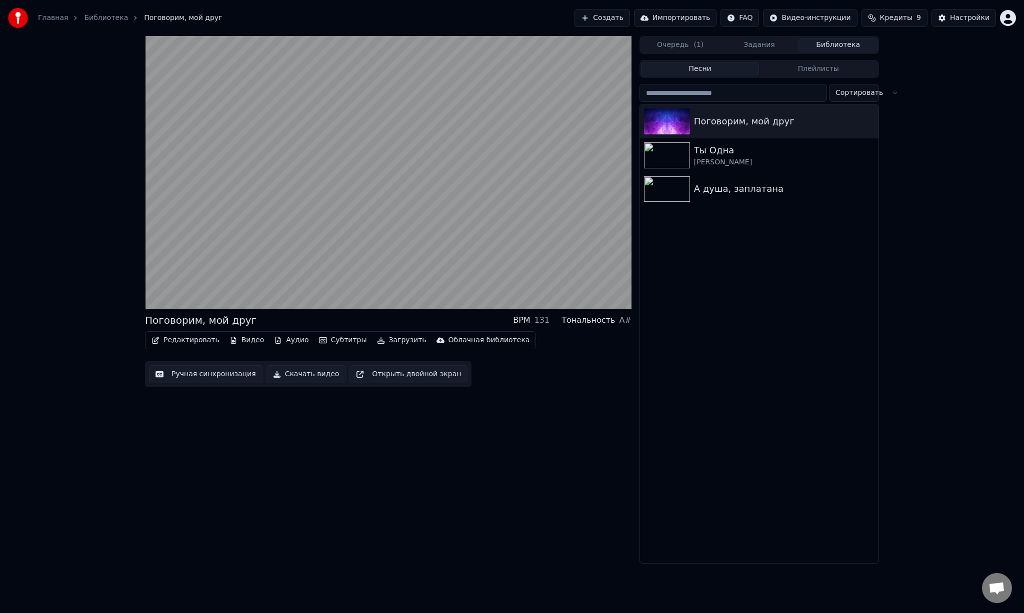
click at [315, 373] on button "Скачать видео" at bounding box center [305, 374] width 79 height 18
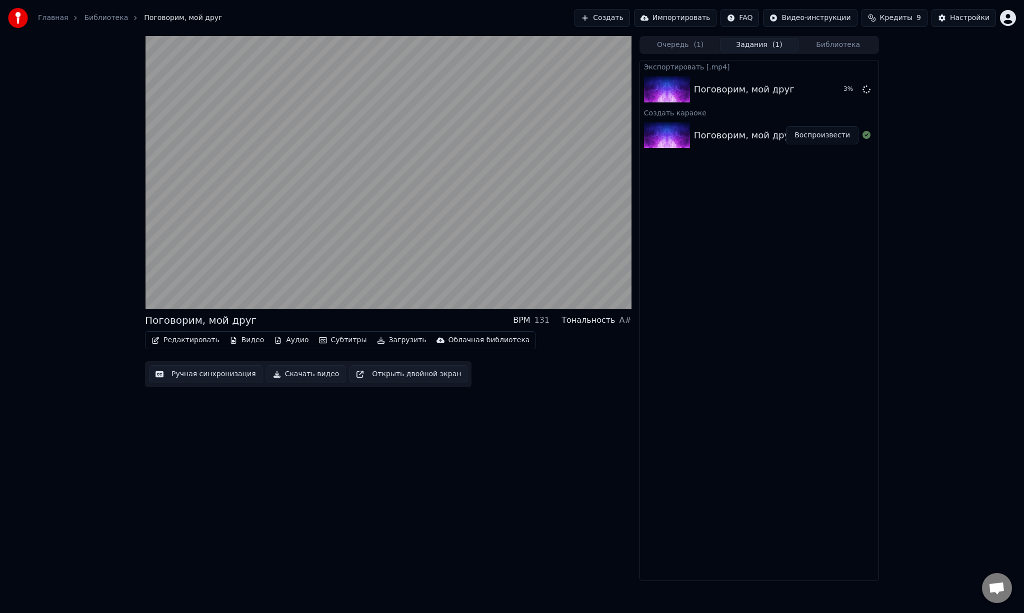
click at [293, 375] on button "Скачать видео" at bounding box center [305, 374] width 79 height 18
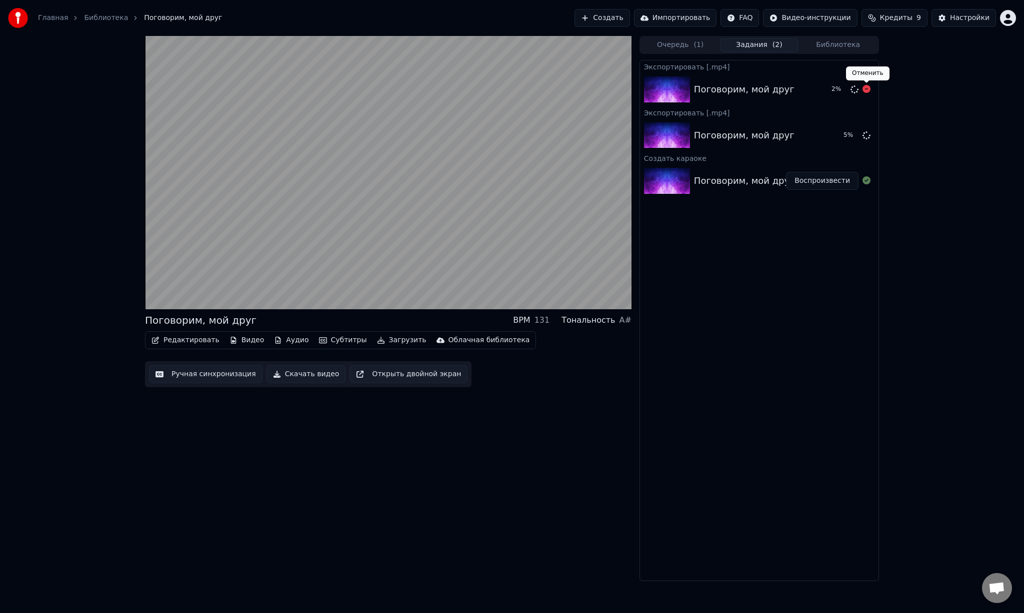
click at [867, 90] on icon at bounding box center [866, 89] width 8 height 8
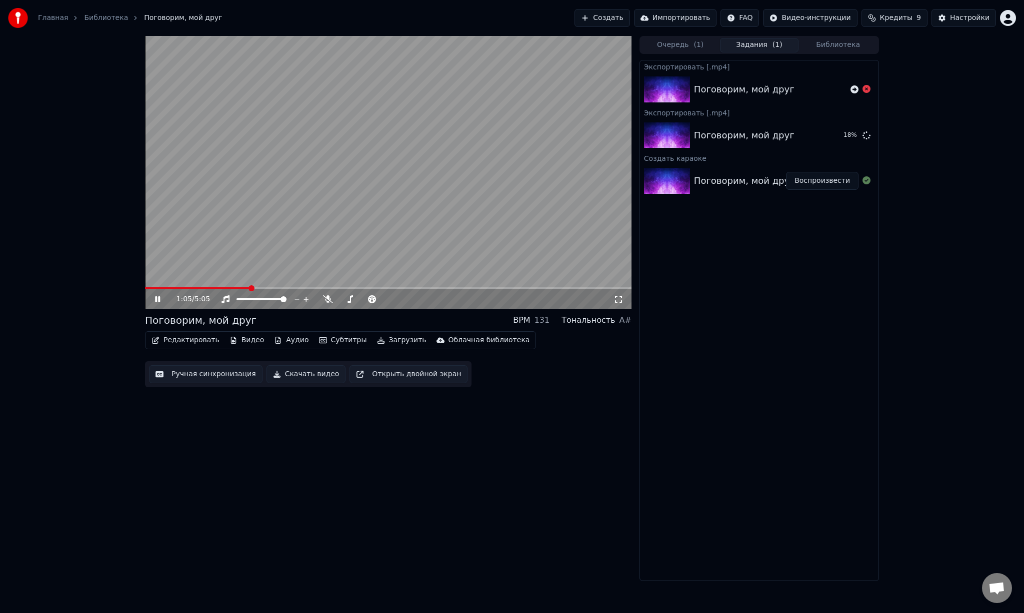
click at [156, 297] on icon at bounding box center [157, 299] width 5 height 6
click at [359, 177] on video at bounding box center [388, 172] width 486 height 273
click at [323, 203] on video at bounding box center [388, 172] width 486 height 273
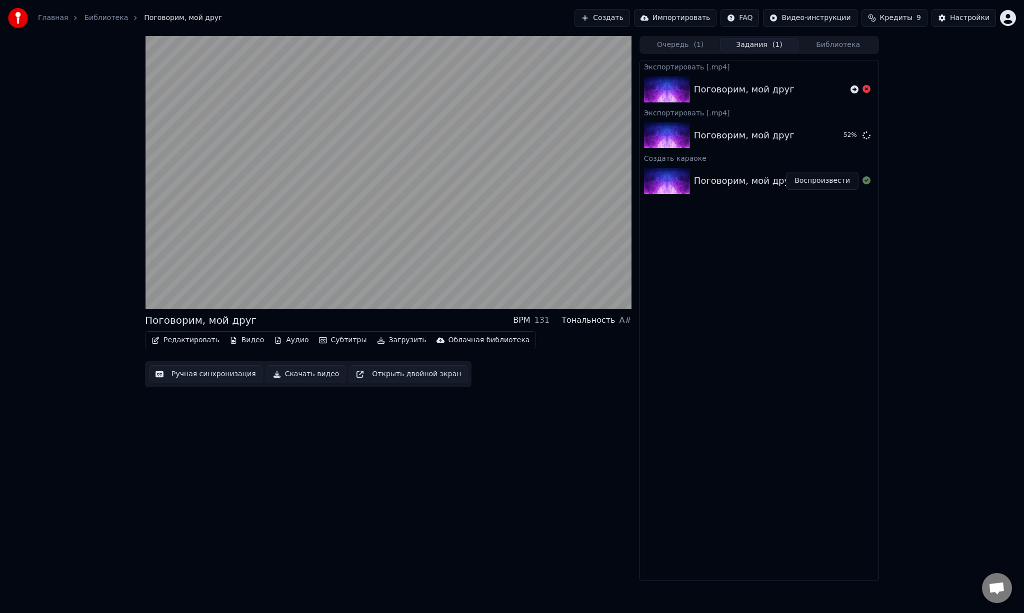
click at [288, 341] on button "Аудио" at bounding box center [291, 340] width 42 height 14
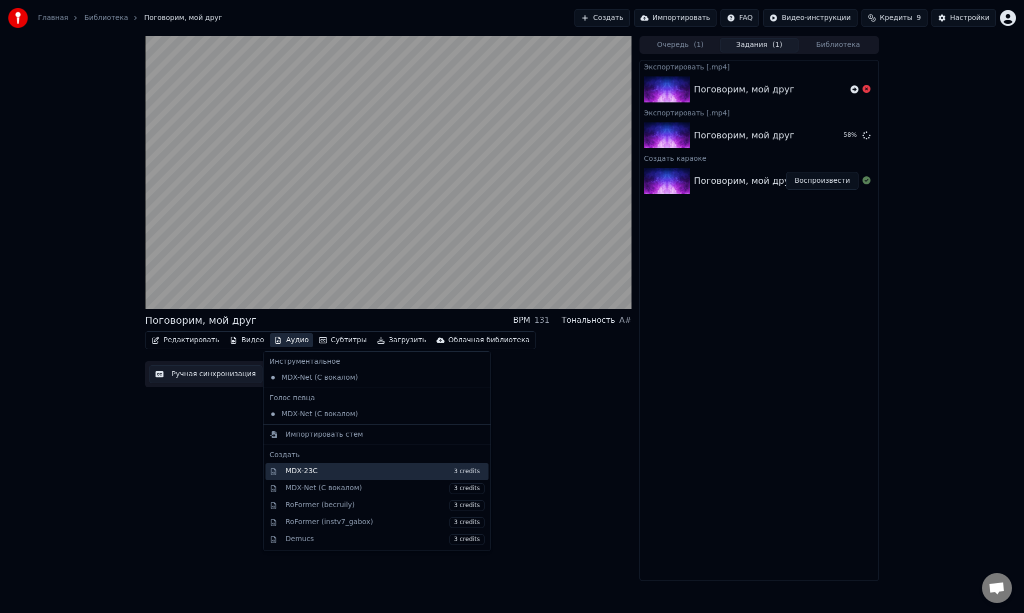
click at [365, 473] on div "MDX-23C 3 credits" at bounding box center [384, 471] width 199 height 11
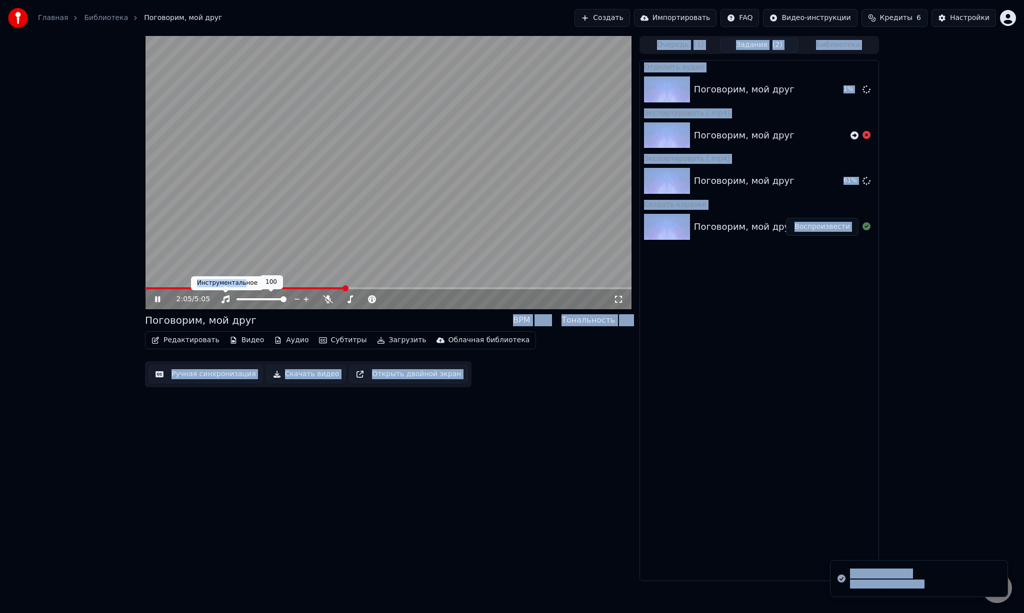
drag, startPoint x: 241, startPoint y: 286, endPoint x: 94, endPoint y: 276, distance: 147.4
click at [94, 276] on body "Главная Библиотека Поговорим, мой друг Создать Импортировать FAQ Видео-инструкц…" at bounding box center [512, 306] width 1024 height 613
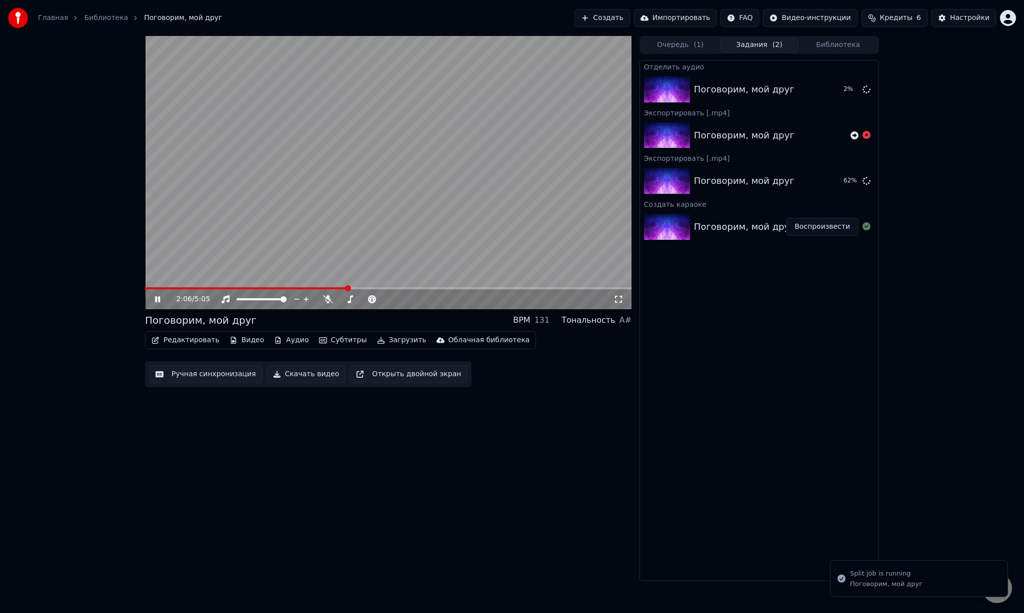
click at [419, 504] on div "2:06 / 5:05 Поговорим, мой друг BPM 131 Тональность A# Редактировать Видео Ауди…" at bounding box center [388, 308] width 486 height 545
click at [348, 193] on video at bounding box center [388, 172] width 486 height 273
click at [145, 285] on span at bounding box center [148, 288] width 6 height 6
click at [866, 183] on icon at bounding box center [866, 180] width 8 height 8
click at [326, 299] on icon at bounding box center [328, 299] width 10 height 8
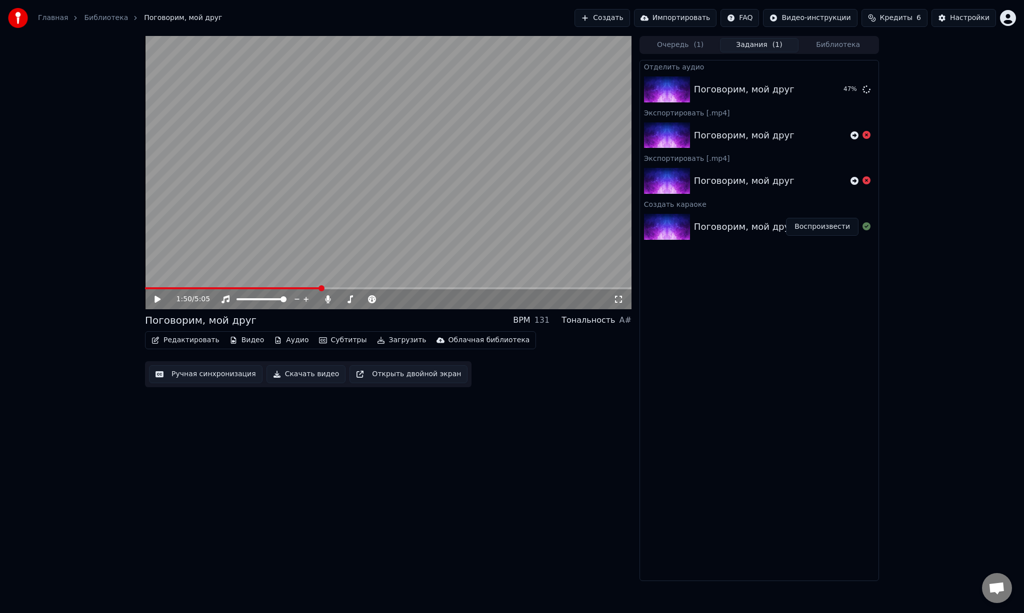
click at [320, 289] on span at bounding box center [388, 288] width 486 height 2
click at [483, 286] on video at bounding box center [388, 172] width 486 height 273
click at [486, 289] on span at bounding box center [388, 288] width 486 height 2
click at [515, 289] on span at bounding box center [388, 288] width 486 height 2
click at [556, 289] on div "3:58 / 5:05" at bounding box center [388, 299] width 486 height 20
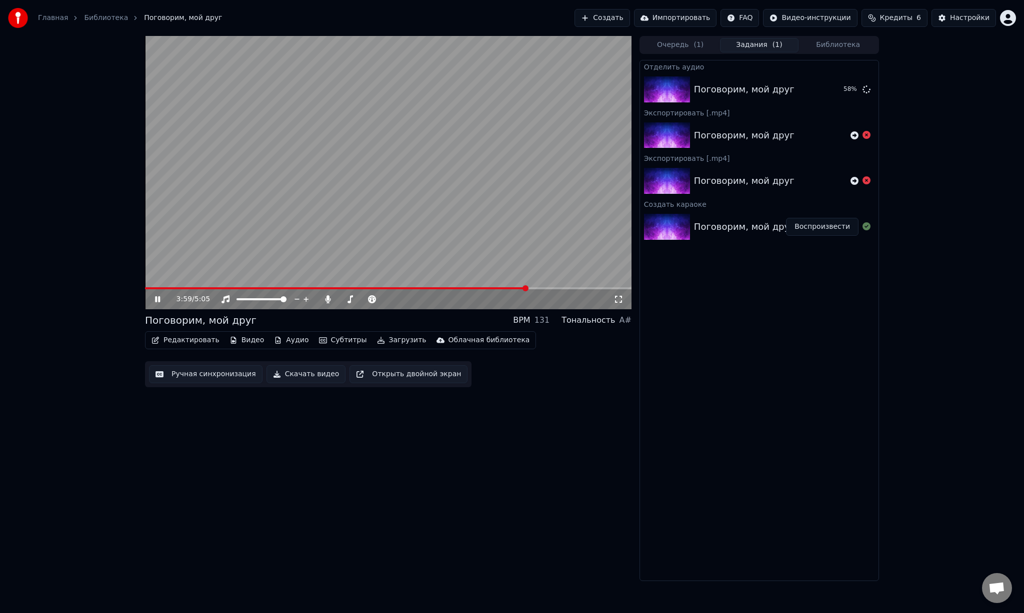
click at [573, 290] on div "3:59 / 5:05" at bounding box center [388, 299] width 486 height 20
click at [573, 289] on span at bounding box center [388, 288] width 486 height 2
click at [591, 289] on div "4:35 / 5:05" at bounding box center [388, 299] width 486 height 20
click at [590, 290] on span at bounding box center [587, 288] width 6 height 6
click at [605, 290] on div "4:39 / 5:05" at bounding box center [388, 299] width 486 height 20
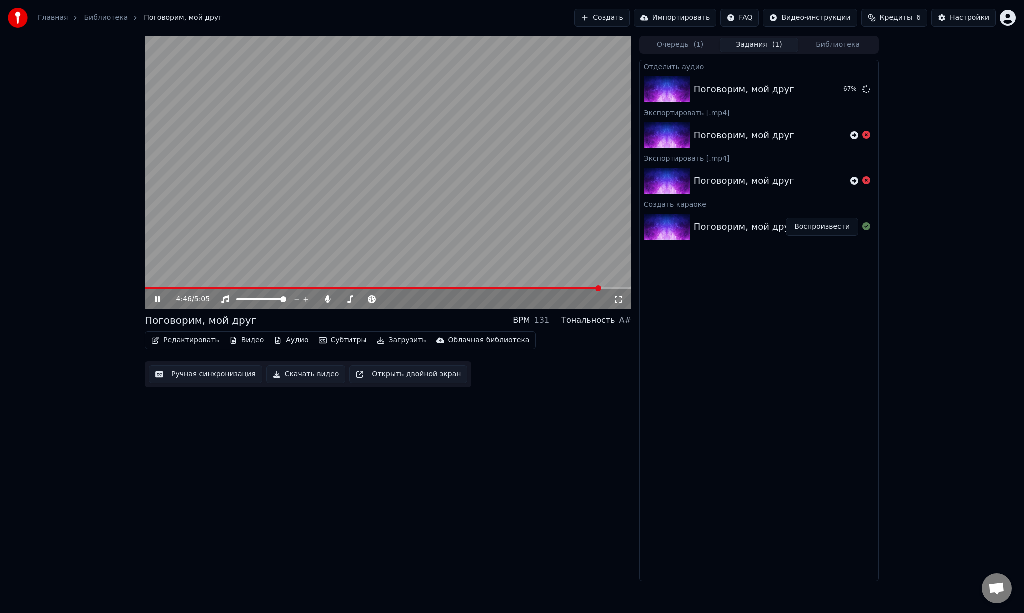
click at [601, 291] on span at bounding box center [598, 288] width 6 height 6
click at [607, 290] on div "4:46 / 5:05" at bounding box center [388, 299] width 486 height 20
click at [613, 289] on span at bounding box center [388, 288] width 486 height 2
click at [620, 288] on span at bounding box center [388, 288] width 486 height 2
click at [263, 289] on span at bounding box center [387, 288] width 484 height 2
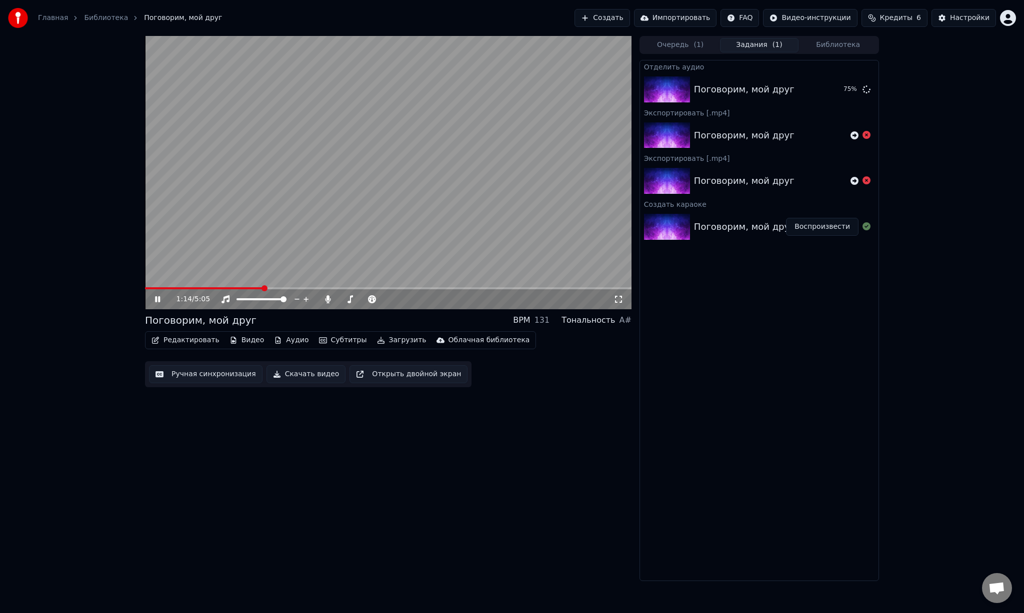
click at [242, 290] on div "1:14 / 5:05" at bounding box center [388, 299] width 486 height 20
click at [330, 299] on icon at bounding box center [328, 299] width 10 height 8
click at [161, 297] on icon at bounding box center [164, 299] width 23 height 8
click at [157, 297] on icon at bounding box center [157, 299] width 6 height 7
click at [291, 288] on span at bounding box center [388, 288] width 486 height 2
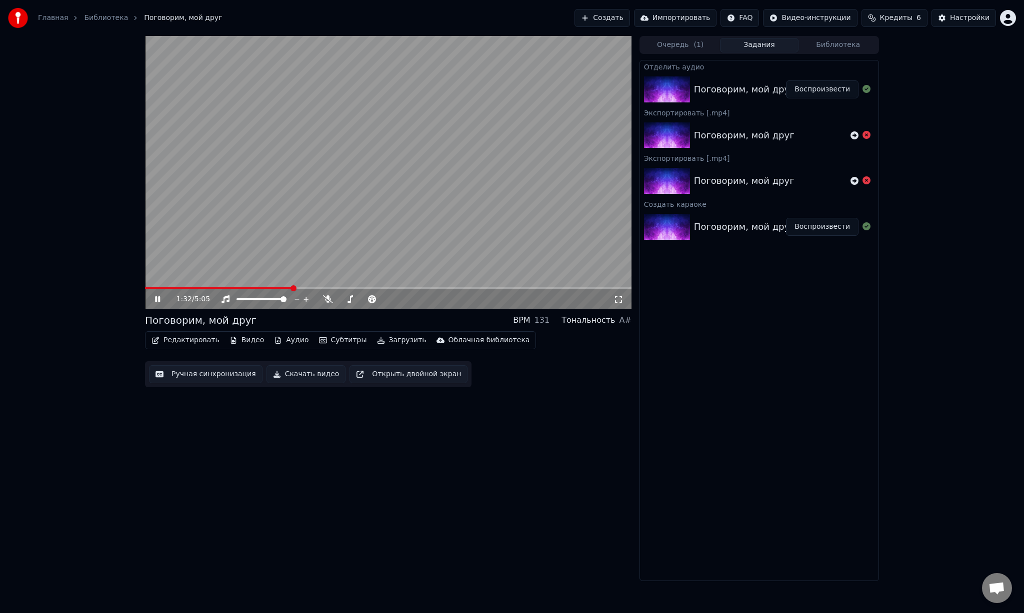
click at [314, 288] on span at bounding box center [388, 288] width 486 height 2
click at [326, 288] on span at bounding box center [388, 288] width 486 height 2
click at [342, 290] on div "1:54 / 5:05" at bounding box center [388, 299] width 486 height 20
click at [336, 290] on div "1:54 / 5:05" at bounding box center [388, 299] width 486 height 20
click at [344, 290] on span at bounding box center [345, 288] width 6 height 6
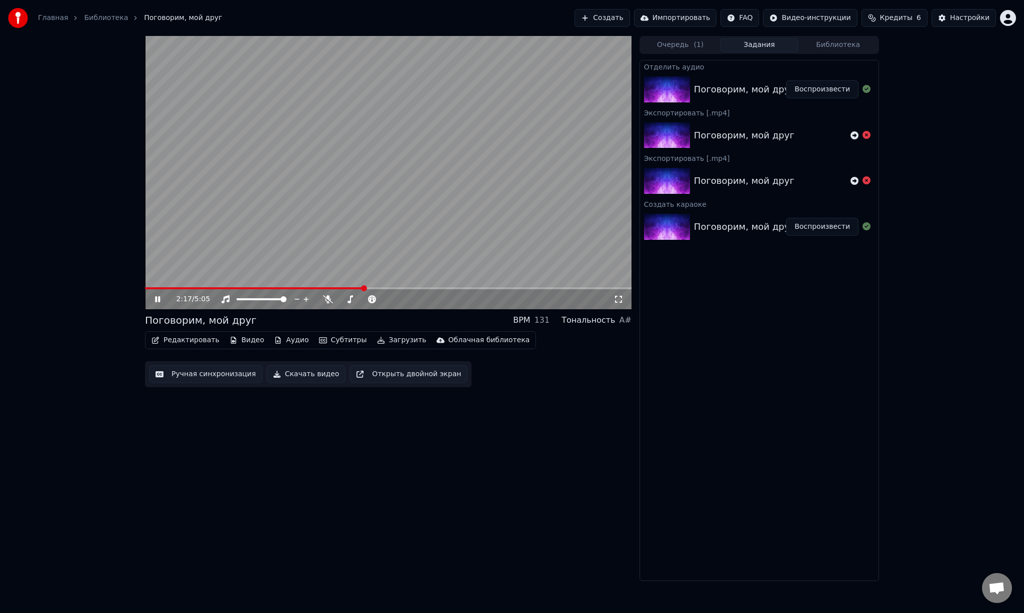
click at [363, 288] on span at bounding box center [364, 288] width 6 height 6
click at [371, 287] on span at bounding box center [388, 288] width 486 height 2
click at [378, 287] on span at bounding box center [376, 288] width 6 height 6
click at [399, 287] on span at bounding box center [388, 288] width 486 height 2
click at [407, 287] on span at bounding box center [388, 288] width 486 height 2
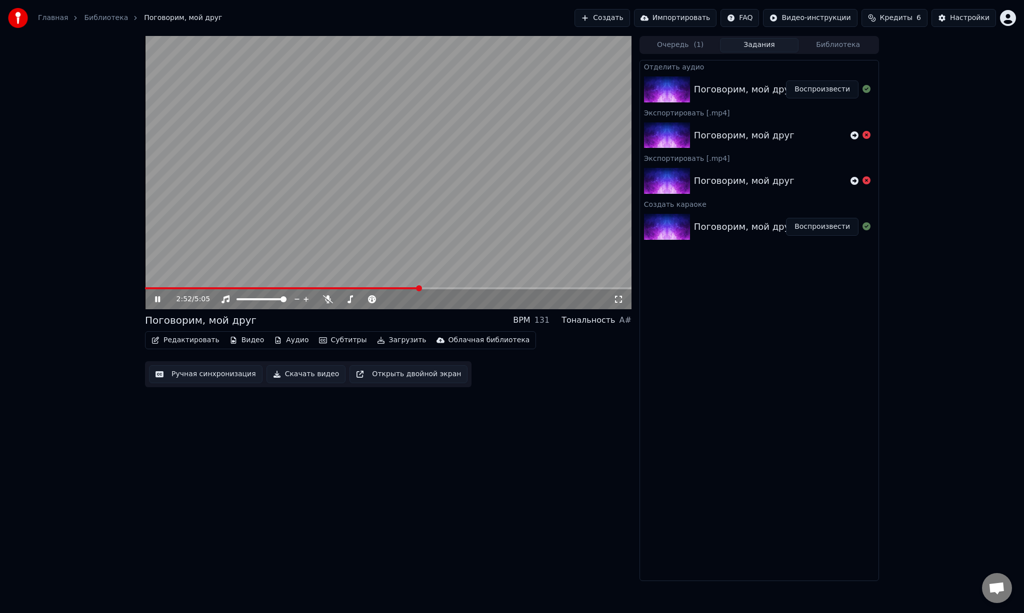
click at [419, 287] on span at bounding box center [388, 288] width 486 height 2
click at [523, 510] on div "2:53 / 5:05 Поговорим, мой друг BPM 131 Тональность A# Редактировать Видео Ауди…" at bounding box center [388, 308] width 486 height 545
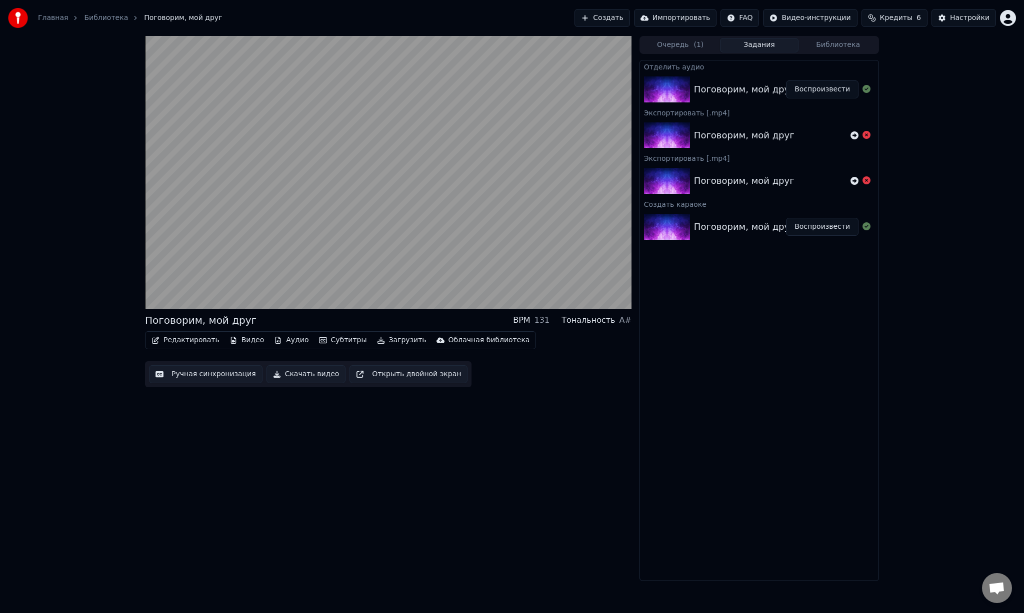
click at [307, 373] on button "Скачать видео" at bounding box center [305, 374] width 79 height 18
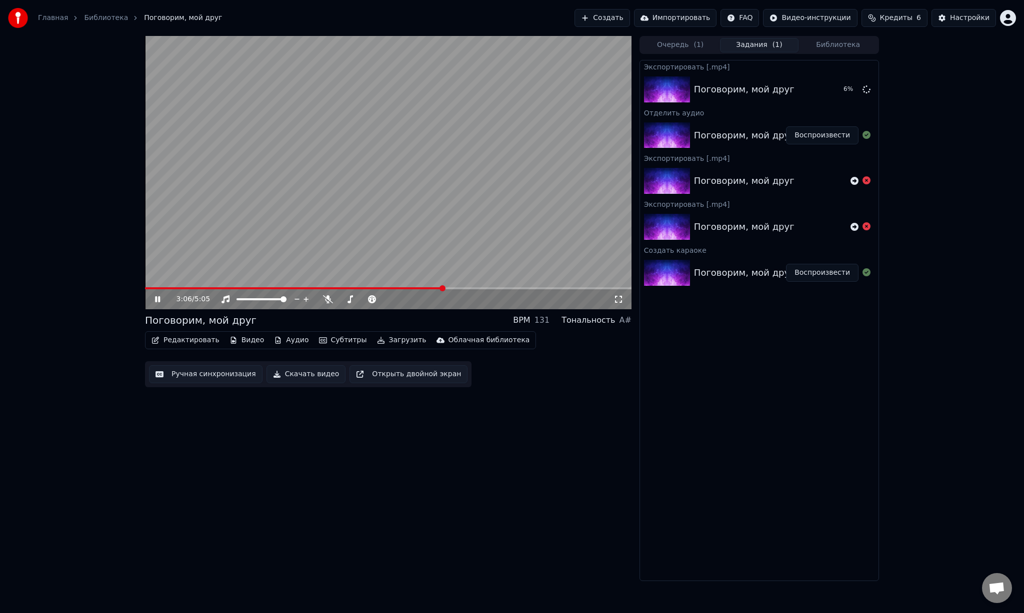
click at [158, 299] on icon at bounding box center [157, 299] width 5 height 6
click at [866, 180] on icon at bounding box center [866, 180] width 8 height 8
click at [788, 226] on div "Поговорим, мой друг" at bounding box center [770, 227] width 152 height 14
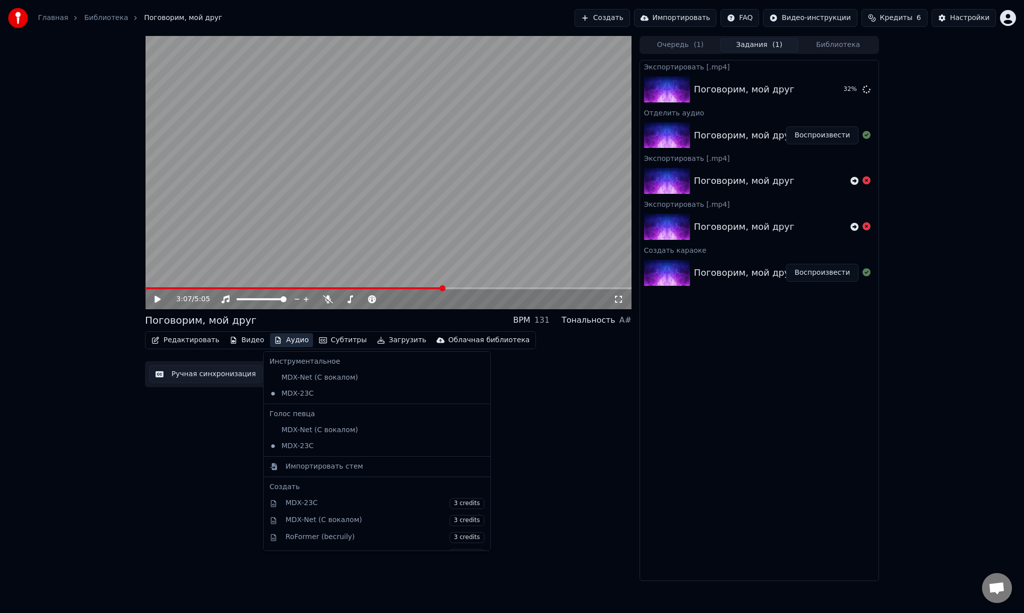
click at [282, 338] on button "Аудио" at bounding box center [291, 340] width 42 height 14
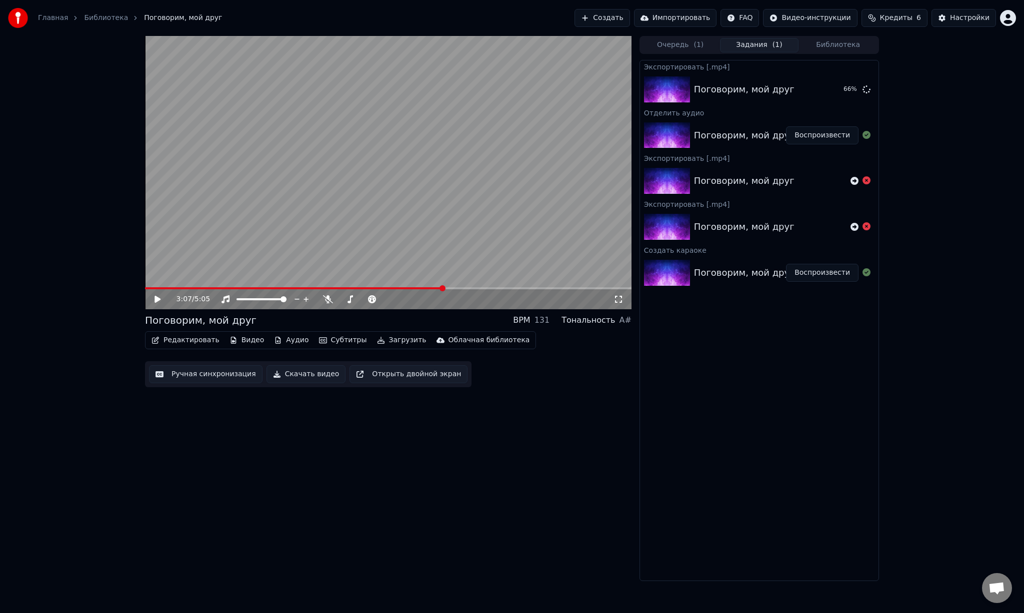
click at [195, 448] on div "3:07 / 5:05 Поговорим, мой друг BPM 131 Тональность A# Редактировать Видео Ауди…" at bounding box center [388, 308] width 486 height 545
click at [838, 89] on button "Показать" at bounding box center [832, 89] width 51 height 18
click at [293, 342] on button "Аудио" at bounding box center [291, 340] width 42 height 14
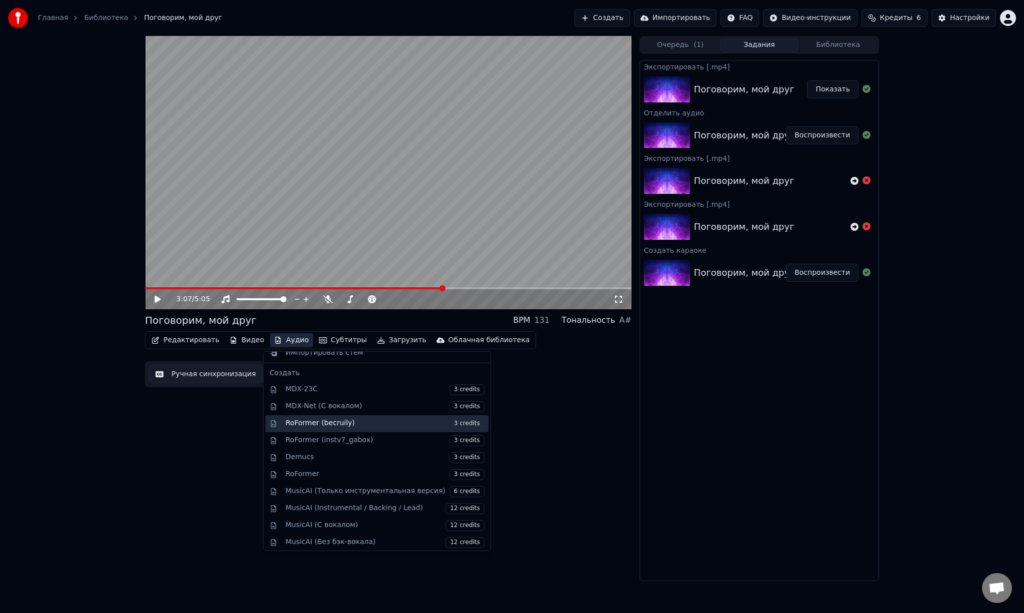
scroll to position [120, 0]
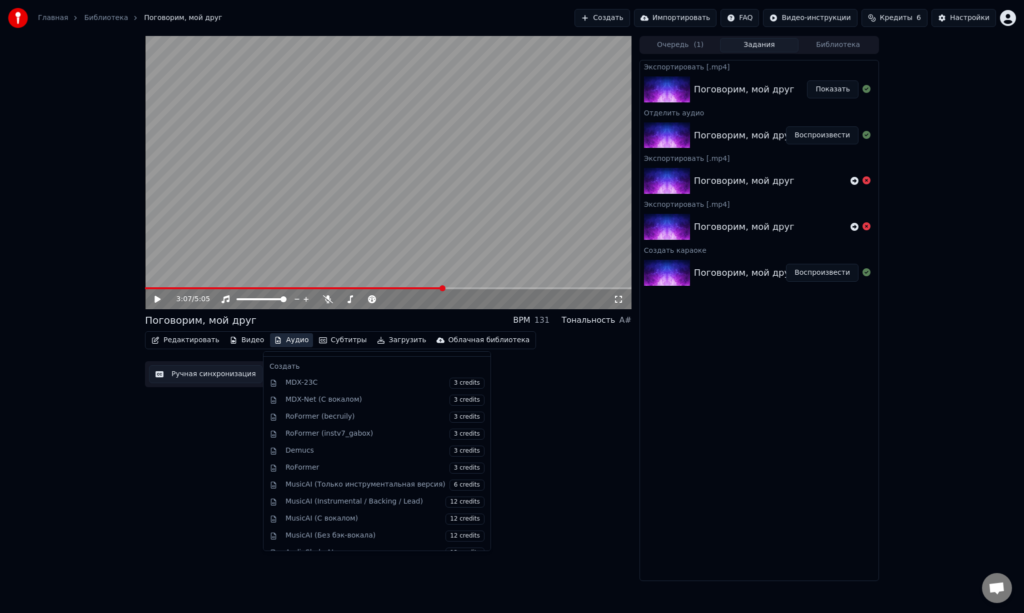
click at [589, 458] on div "3:07 / 5:05 Поговорим, мой друг BPM 131 Тональность A# Редактировать Видео Ауди…" at bounding box center [388, 308] width 486 height 545
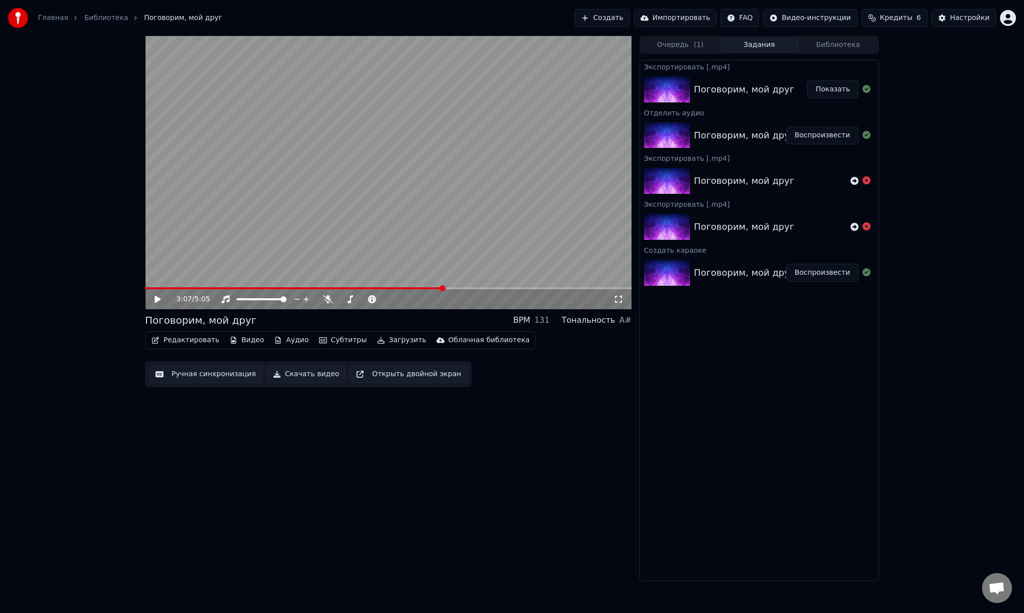
click at [497, 524] on div "3:07 / 5:05 Поговорим, мой друг BPM 131 Тональность A# Редактировать Видео Ауди…" at bounding box center [388, 308] width 486 height 545
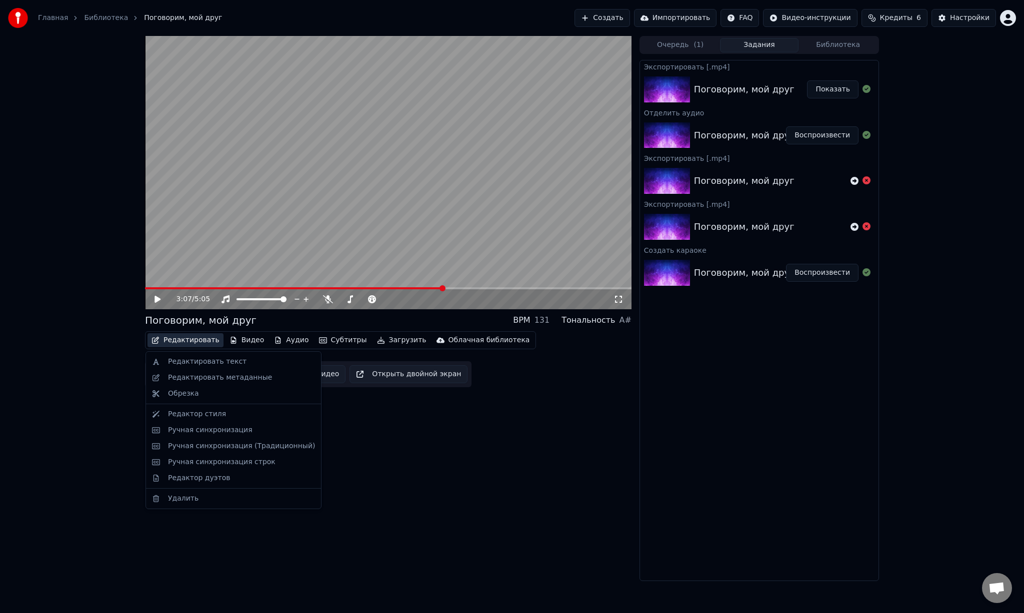
click at [189, 341] on button "Редактировать" at bounding box center [185, 340] width 76 height 14
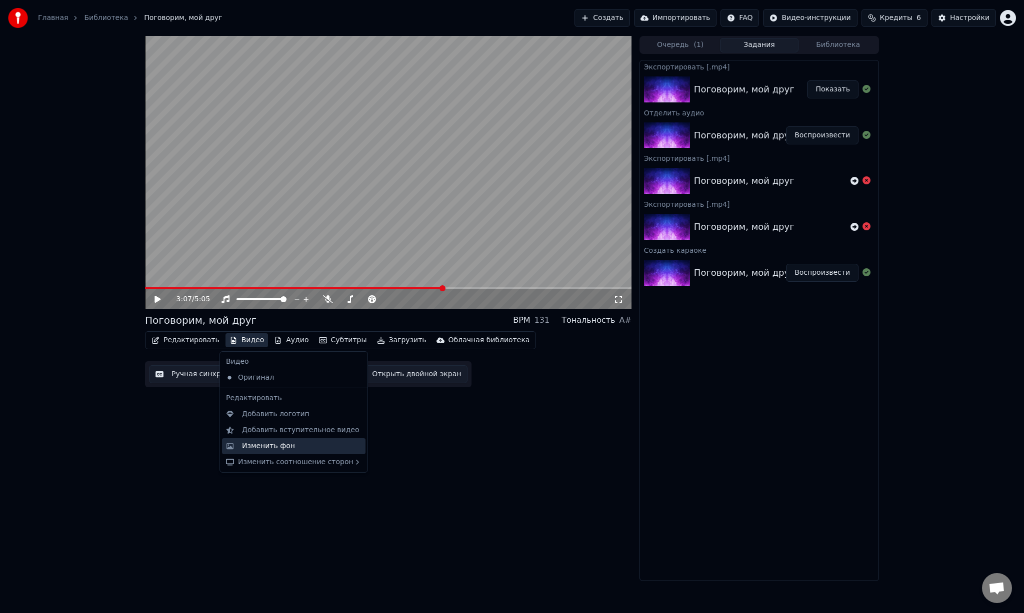
click at [260, 445] on div "Изменить фон" at bounding box center [268, 446] width 53 height 10
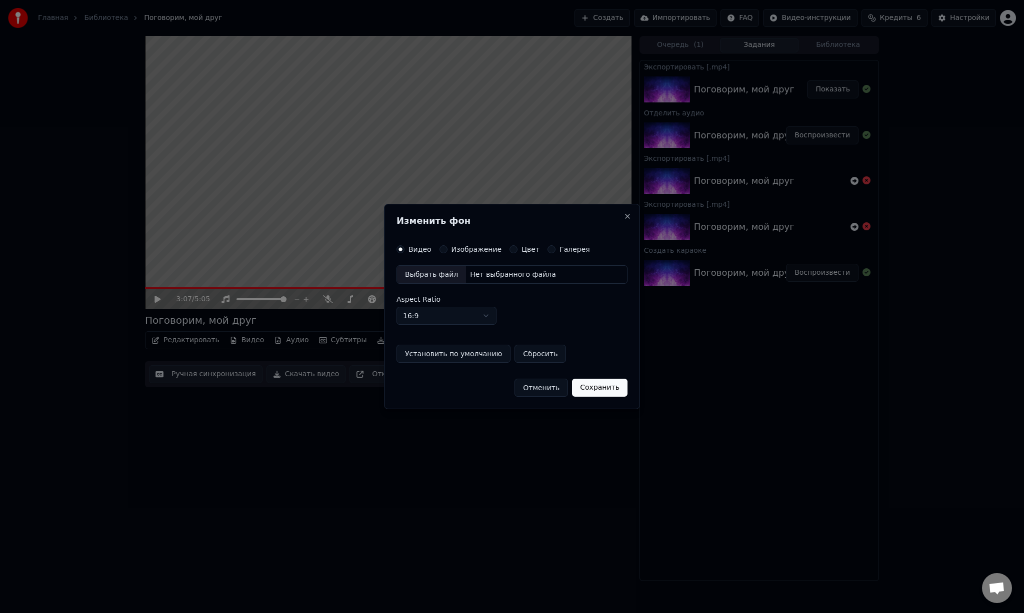
click at [485, 272] on div "Нет выбранного файла" at bounding box center [513, 275] width 94 height 10
click at [596, 389] on button "Сохранить" at bounding box center [603, 388] width 55 height 18
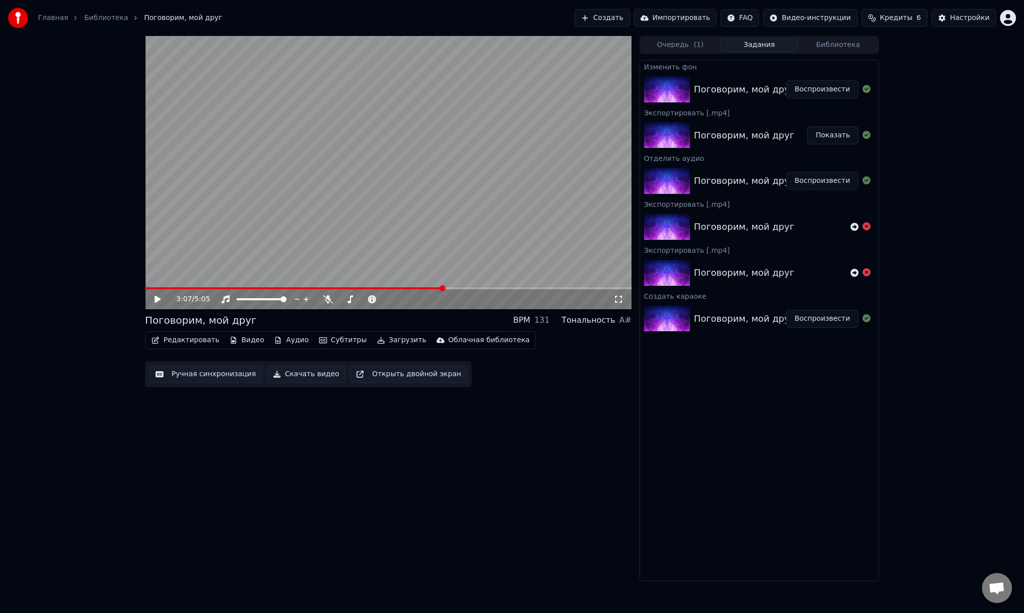
click at [816, 85] on button "Воспроизвести" at bounding box center [822, 89] width 72 height 18
click at [493, 526] on div "0:08 / 5:05 Поговорим, мой друг BPM 131 Тональность A# Редактировать Видео Ауди…" at bounding box center [388, 308] width 486 height 545
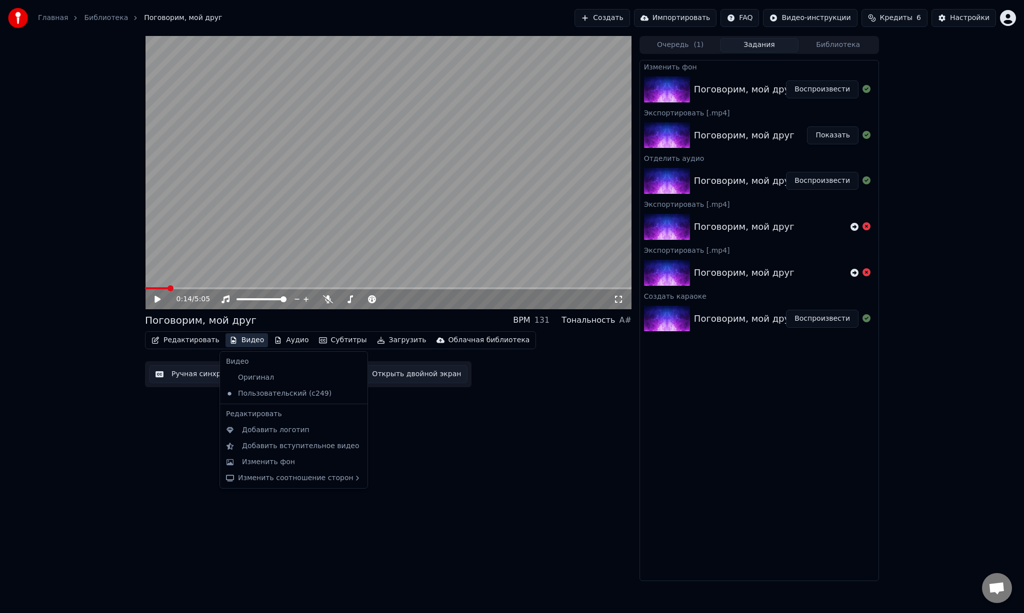
click at [245, 343] on button "Видео" at bounding box center [246, 340] width 43 height 14
click at [277, 462] on div "Изменить фон" at bounding box center [268, 462] width 53 height 10
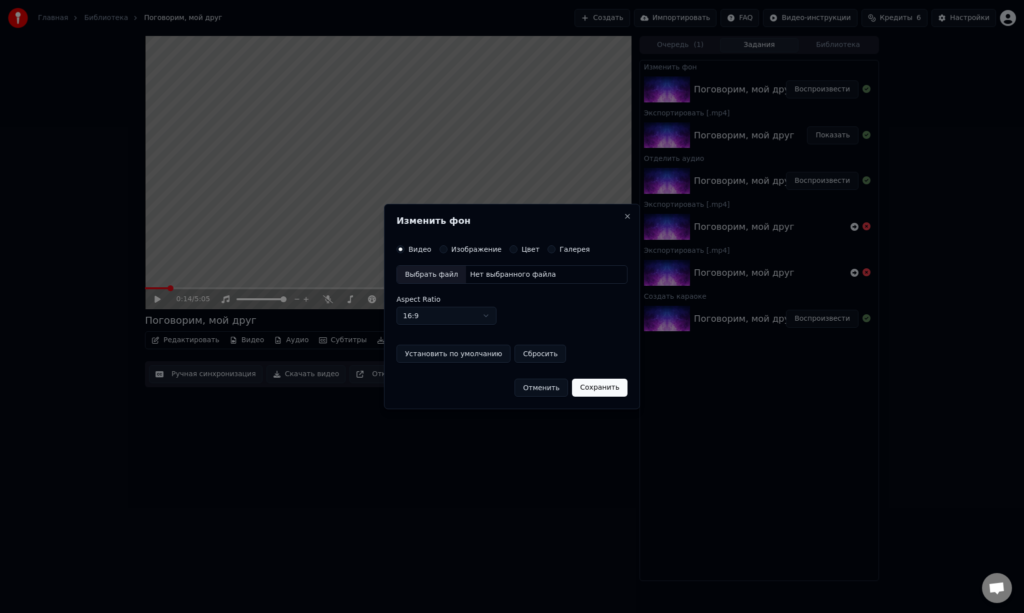
click at [503, 271] on div "Нет выбранного файла" at bounding box center [513, 275] width 94 height 10
click at [608, 379] on button "Сохранить" at bounding box center [603, 388] width 55 height 18
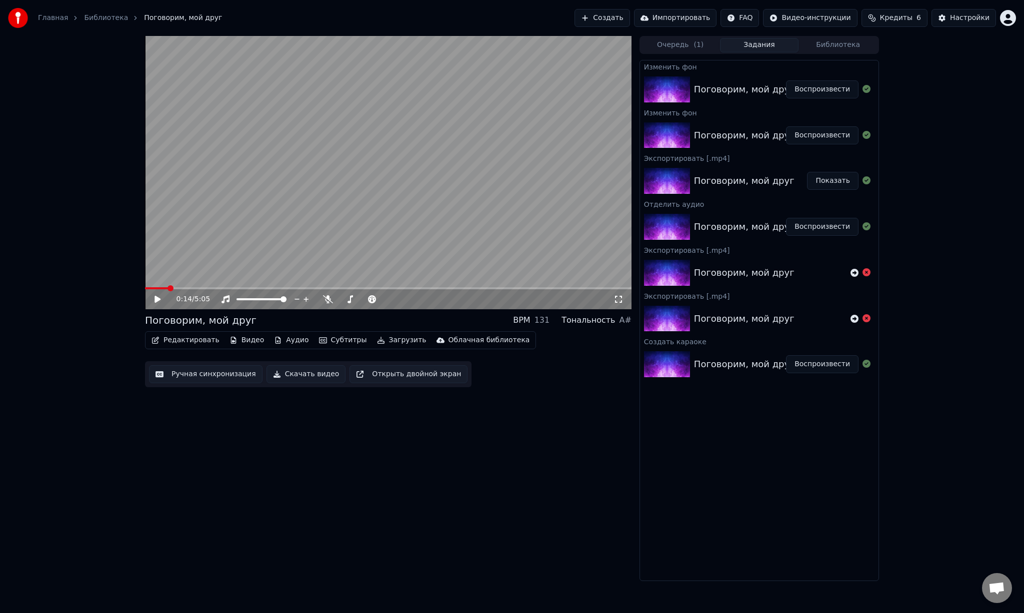
click at [814, 87] on button "Воспроизвести" at bounding box center [822, 89] width 72 height 18
click at [159, 290] on span at bounding box center [162, 288] width 6 height 6
click at [617, 291] on div "0:02 / 5:05" at bounding box center [388, 299] width 486 height 20
click at [618, 290] on div "0:03 / 5:05" at bounding box center [388, 299] width 486 height 20
click at [614, 288] on span at bounding box center [611, 288] width 6 height 6
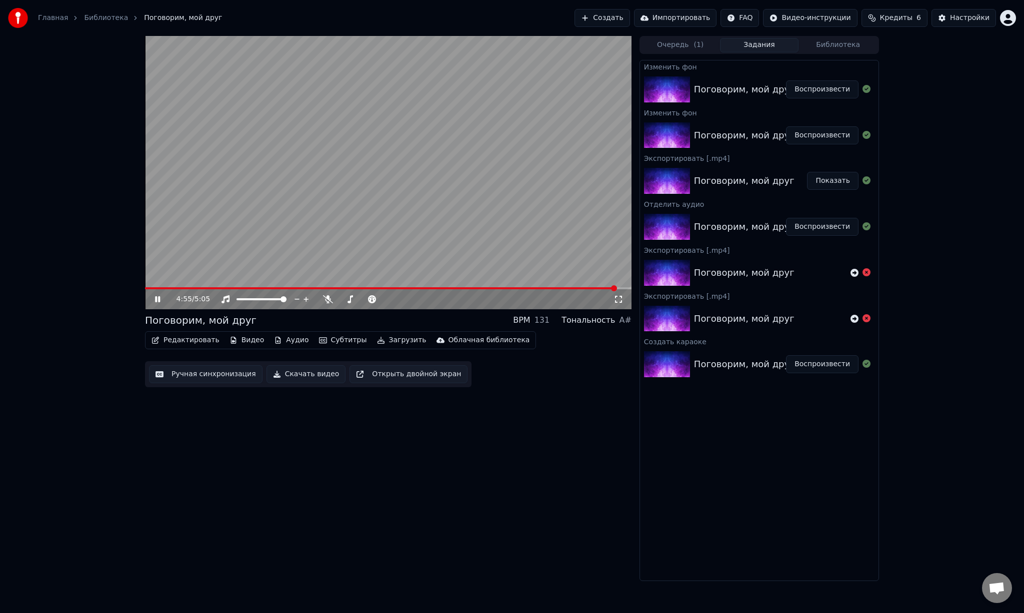
click at [621, 289] on span at bounding box center [388, 288] width 486 height 2
click at [581, 285] on video at bounding box center [388, 172] width 486 height 273
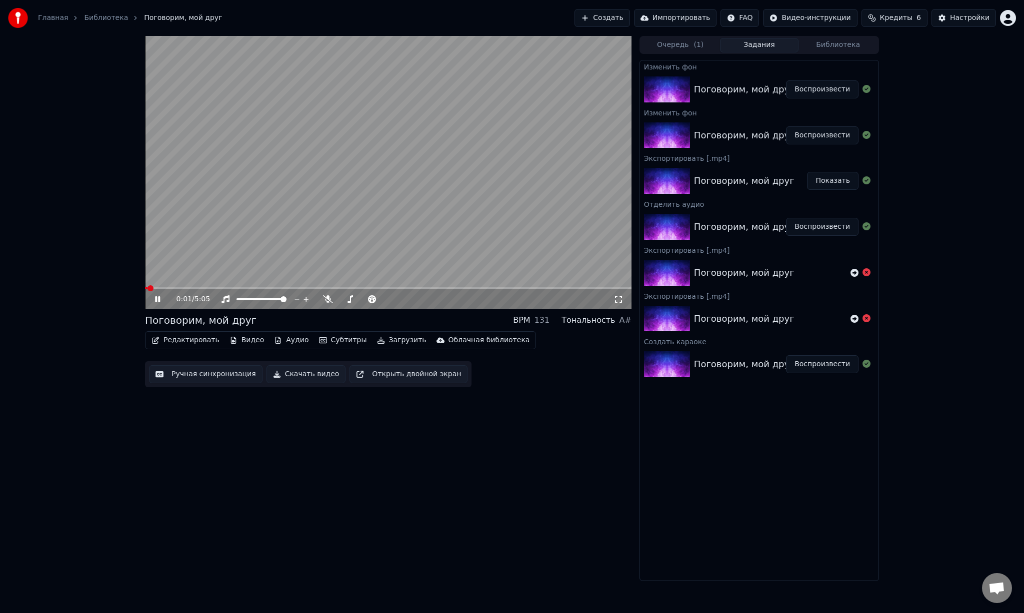
click at [562, 288] on span at bounding box center [388, 288] width 486 height 2
click at [554, 482] on div "4:24 / 5:05 Поговорим, мой друг BPM 131 Тональность A# Редактировать Видео Ауди…" at bounding box center [388, 308] width 486 height 545
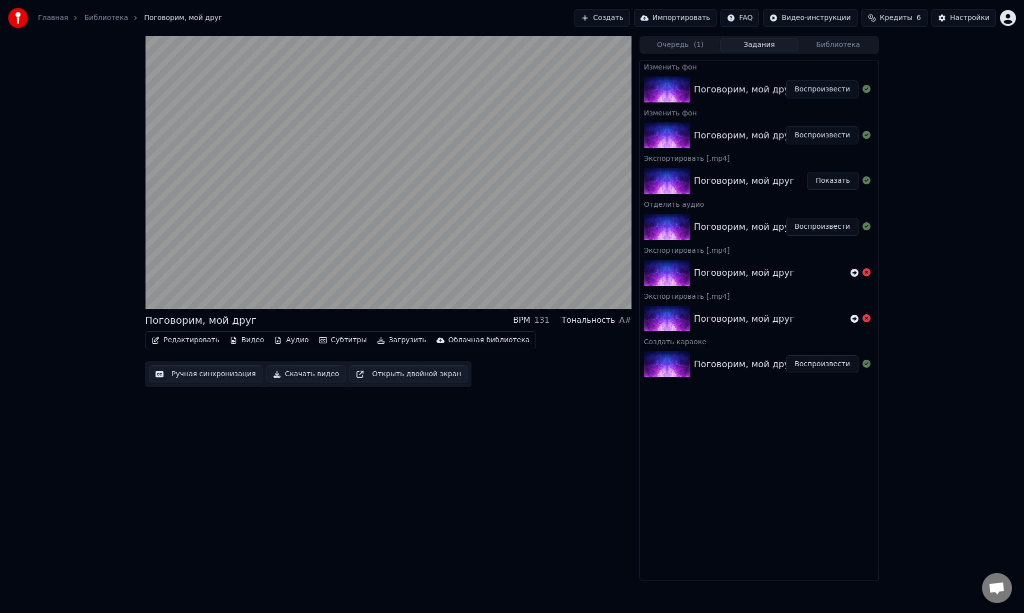
click at [309, 373] on button "Скачать видео" at bounding box center [305, 374] width 79 height 18
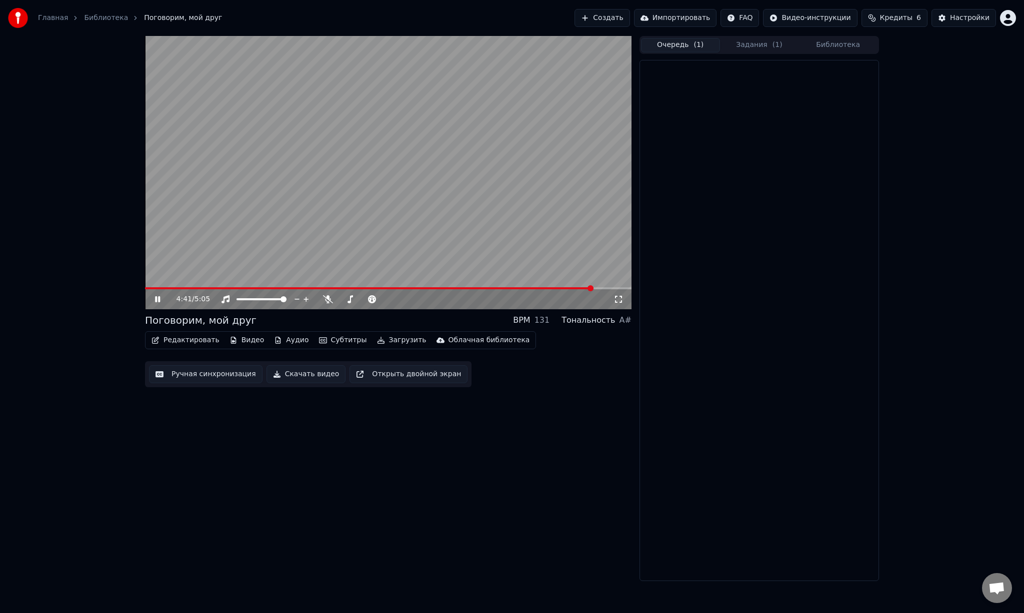
click at [687, 42] on button "Очередь ( 1 )" at bounding box center [680, 45] width 79 height 14
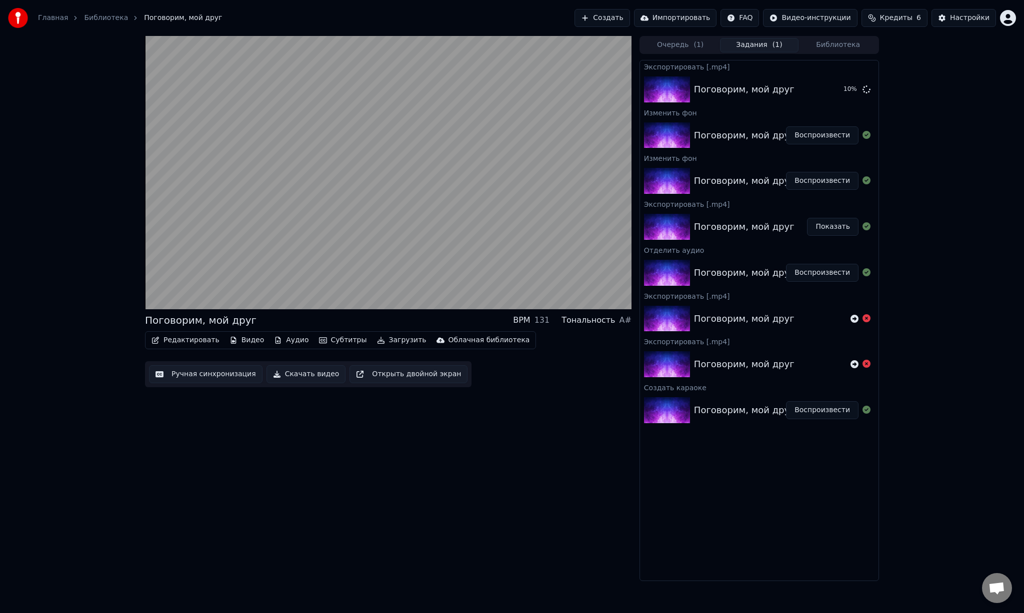
click at [755, 47] on button "Задания ( 1 )" at bounding box center [759, 45] width 79 height 14
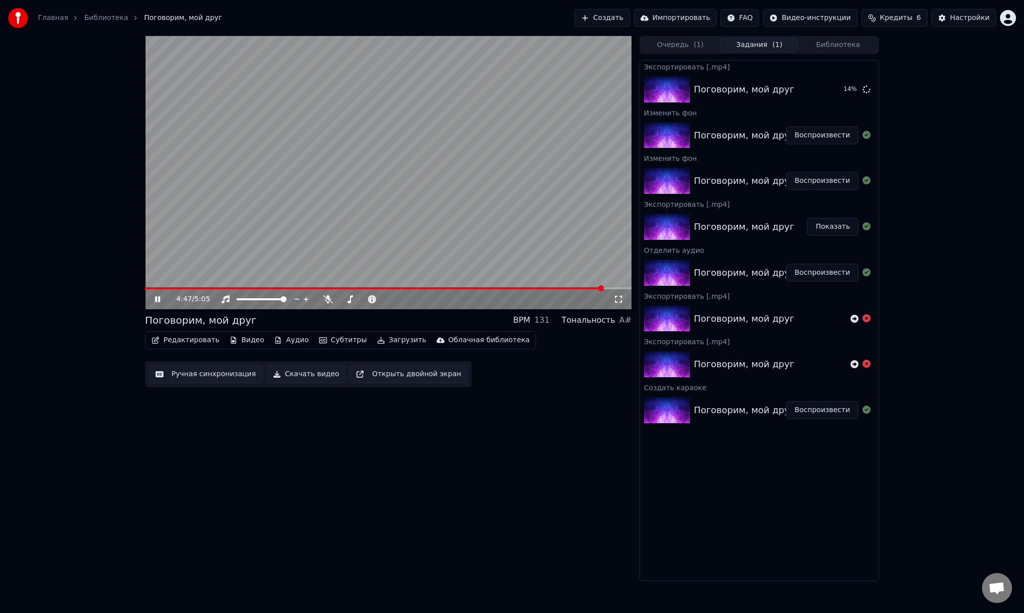
click at [269, 223] on video at bounding box center [388, 172] width 486 height 273
click at [839, 88] on button "Показать" at bounding box center [832, 89] width 51 height 18
